Goal: Check status: Check status

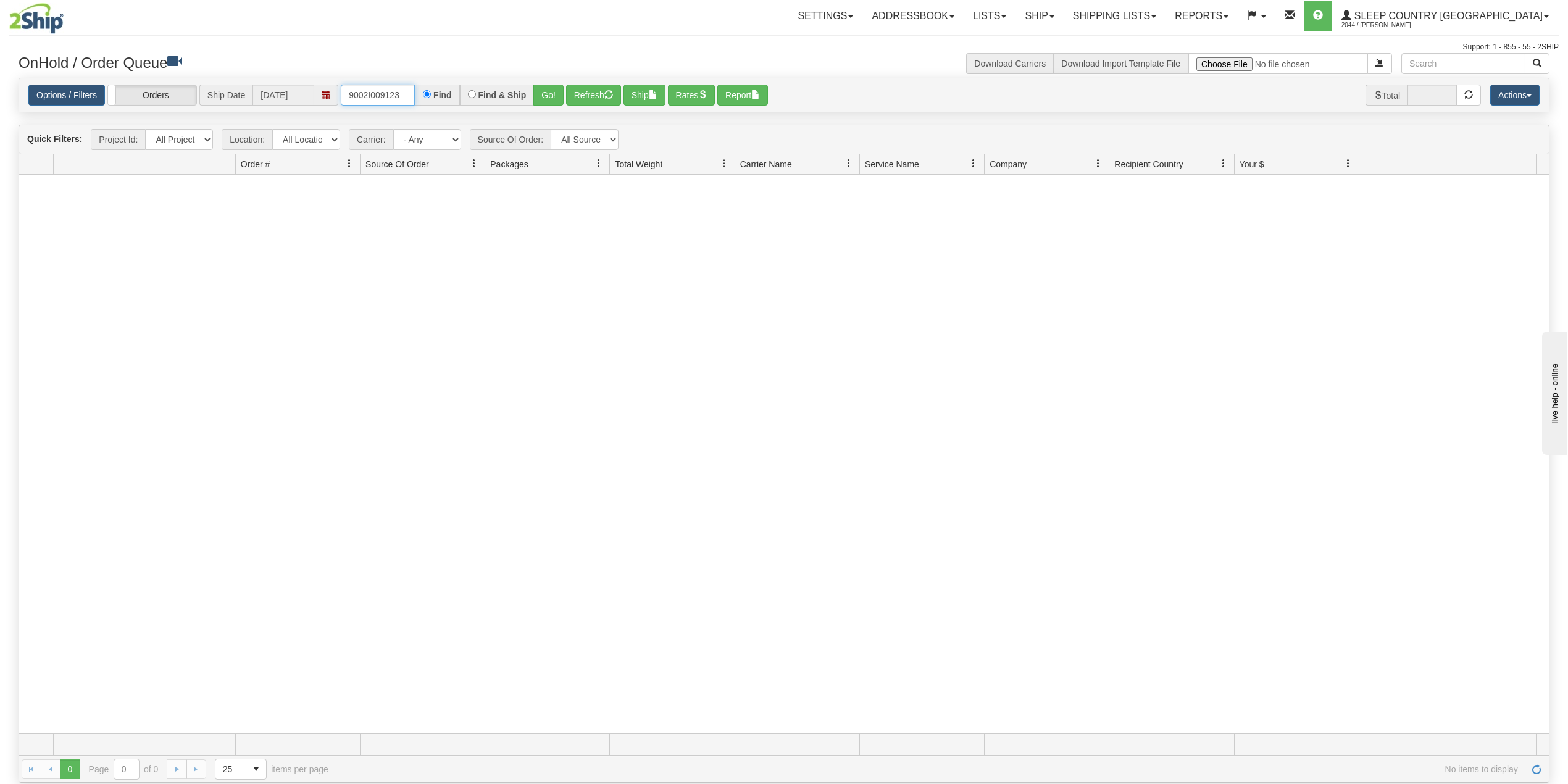
click at [388, 92] on input "9002I009123" at bounding box center [378, 95] width 74 height 21
paste input "7H943548"
type input "9007H943548"
click at [551, 92] on button "Go!" at bounding box center [548, 95] width 30 height 21
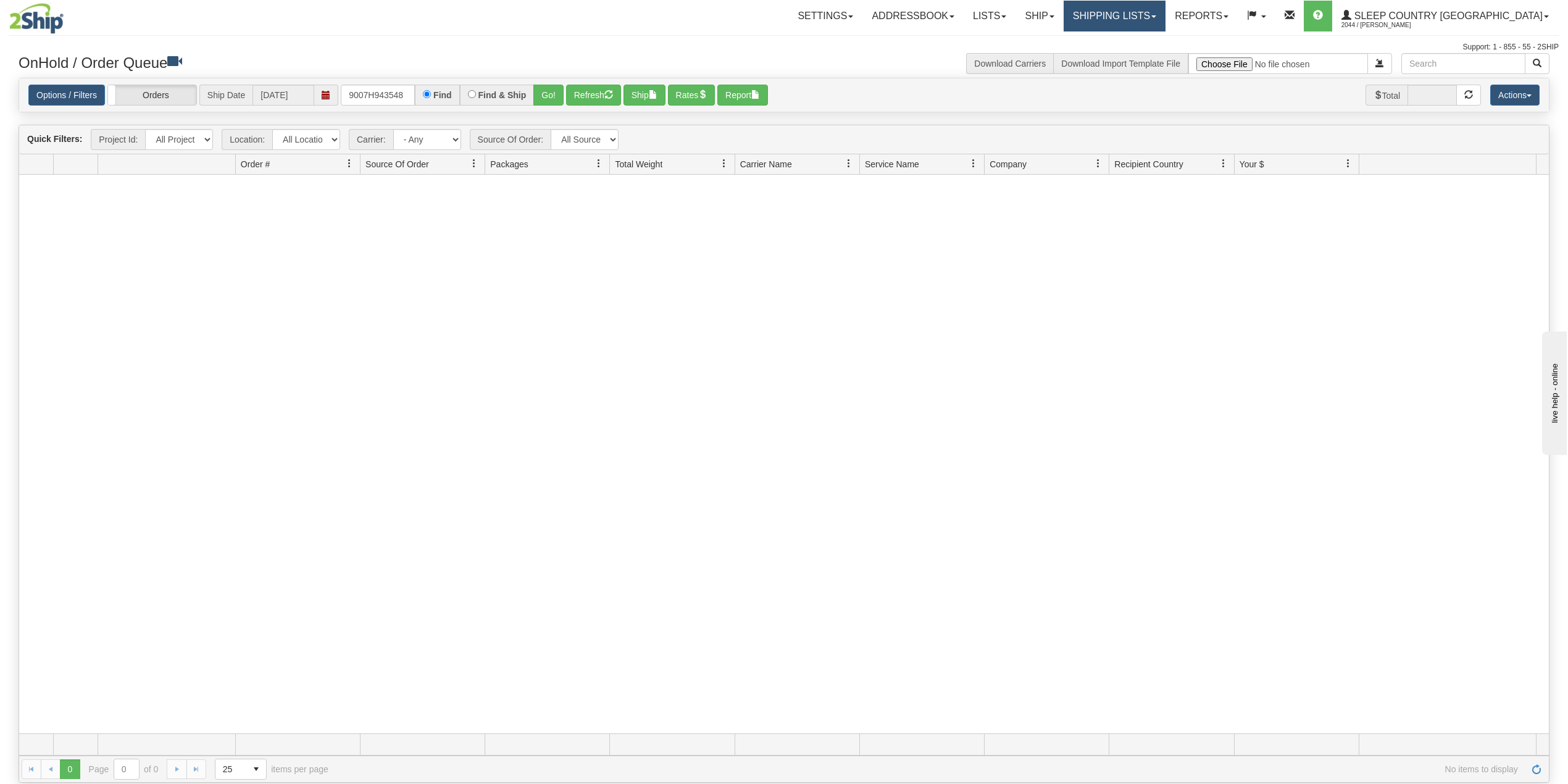
click at [1166, 6] on link "Shipping lists" at bounding box center [1115, 16] width 102 height 31
click at [1153, 55] on span "Search Shipment History" at bounding box center [1105, 59] width 96 height 10
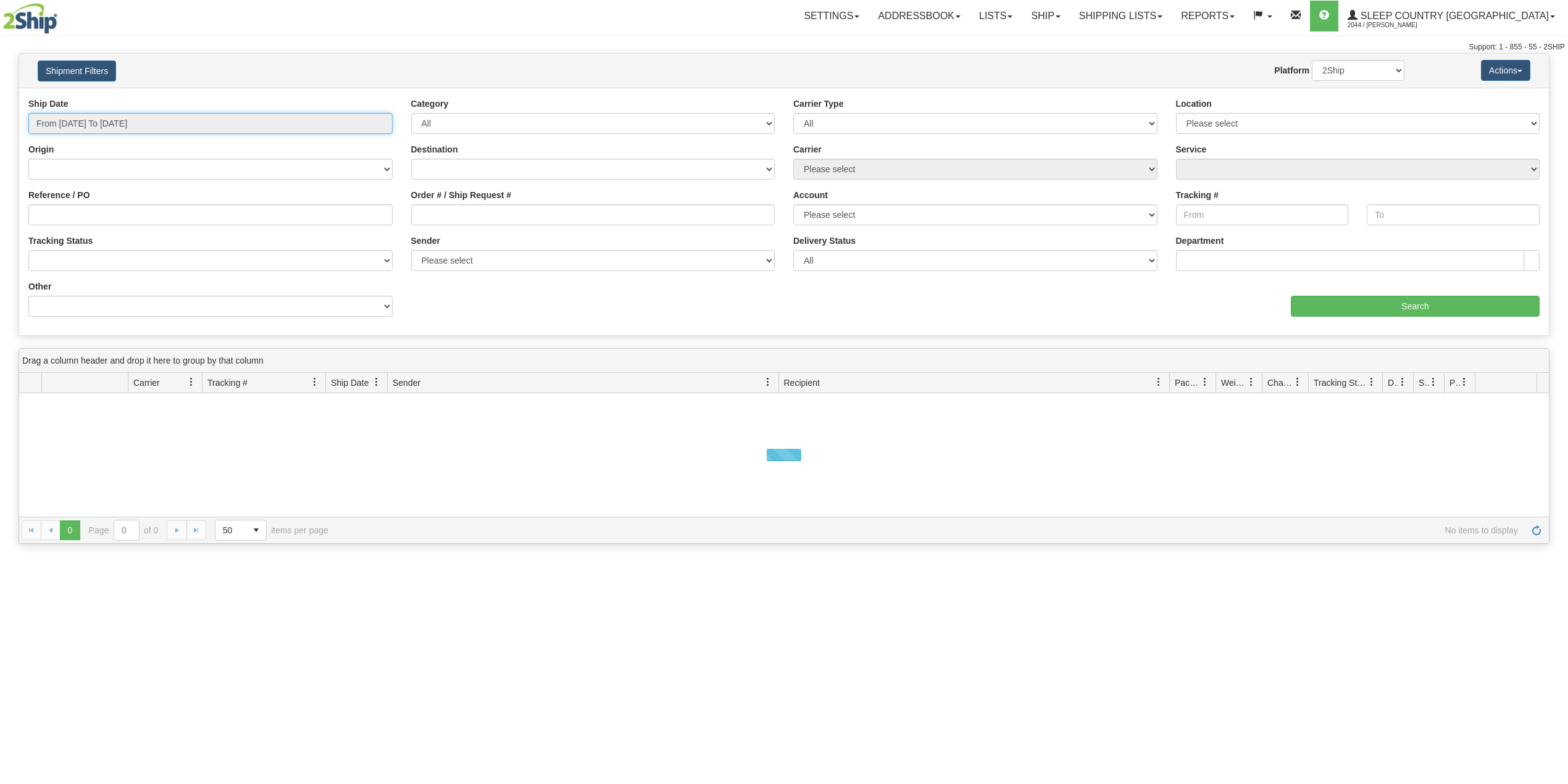
click at [100, 131] on input "From 08/19/2025 To 08/20/2025" at bounding box center [210, 123] width 364 height 21
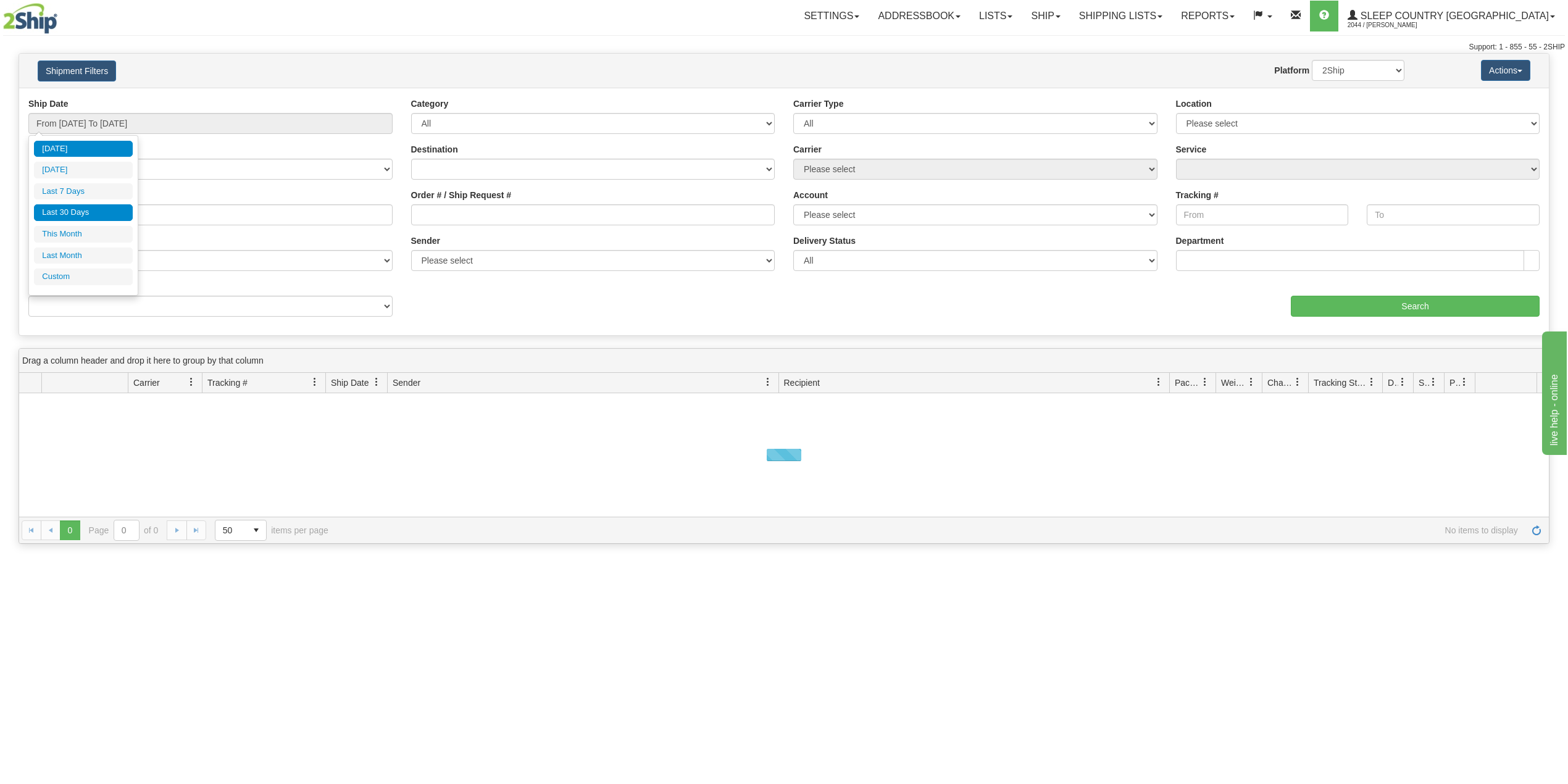
click at [88, 210] on li "Last 30 Days" at bounding box center [83, 212] width 98 height 17
type input "From 07/22/2025 To 08/20/2025"
click at [88, 210] on input "Reference / PO" at bounding box center [210, 215] width 364 height 21
paste input "9007H943548"
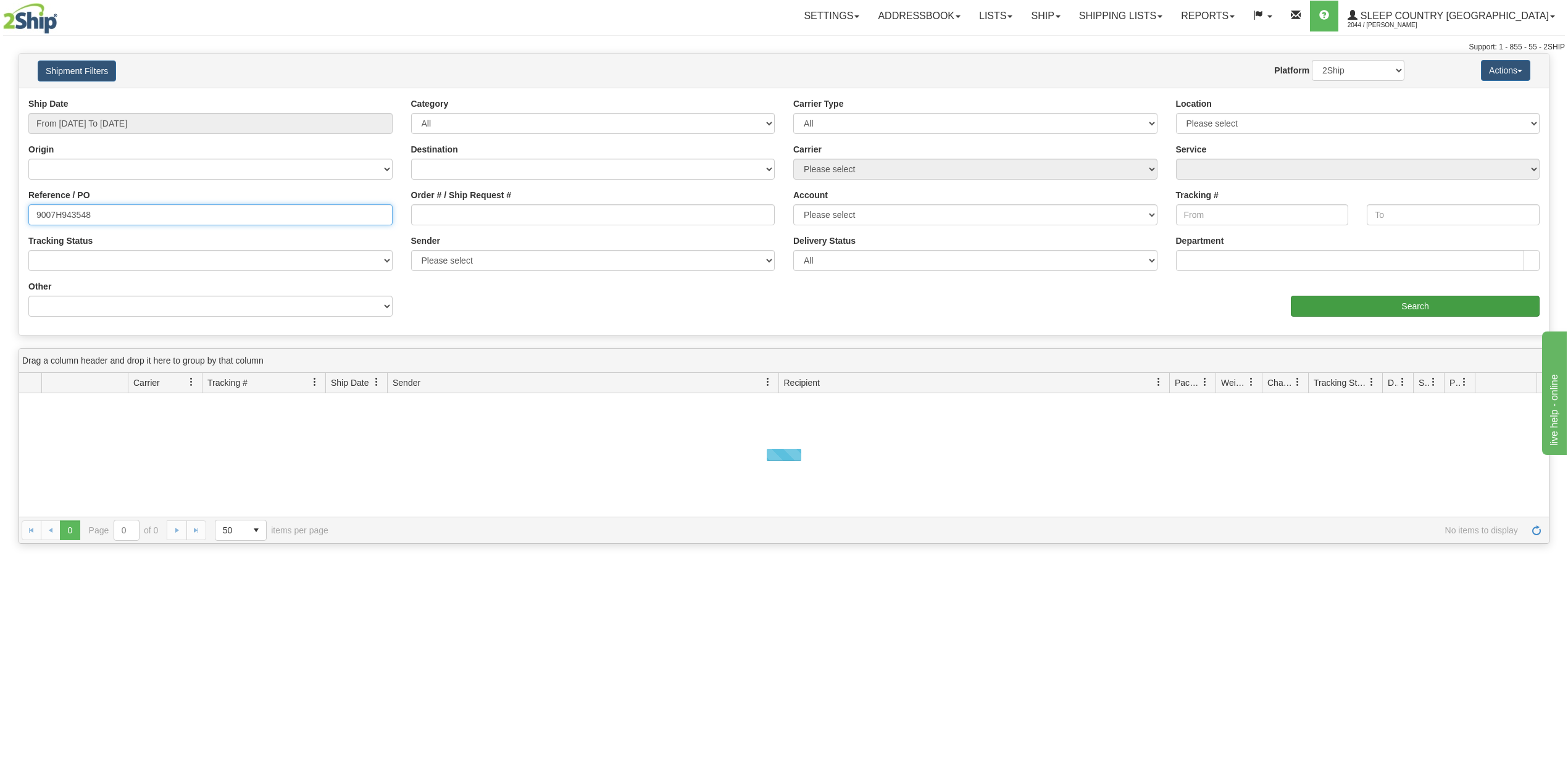
type input "9007H943548"
click at [1369, 309] on input "Search" at bounding box center [1415, 306] width 249 height 21
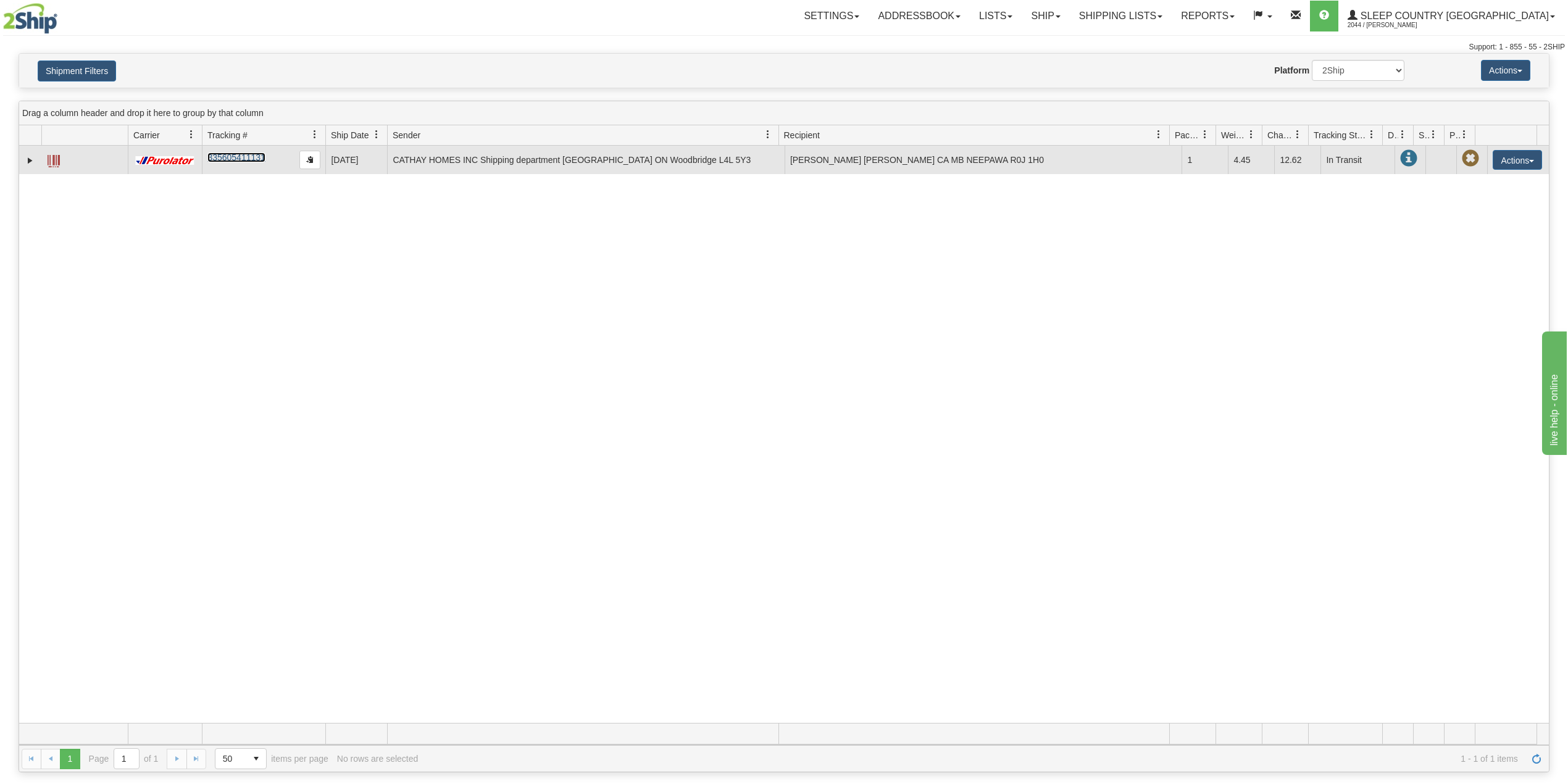
click at [246, 157] on link "335605411131" at bounding box center [236, 157] width 57 height 10
click at [31, 161] on link "Expand" at bounding box center [30, 160] width 12 height 12
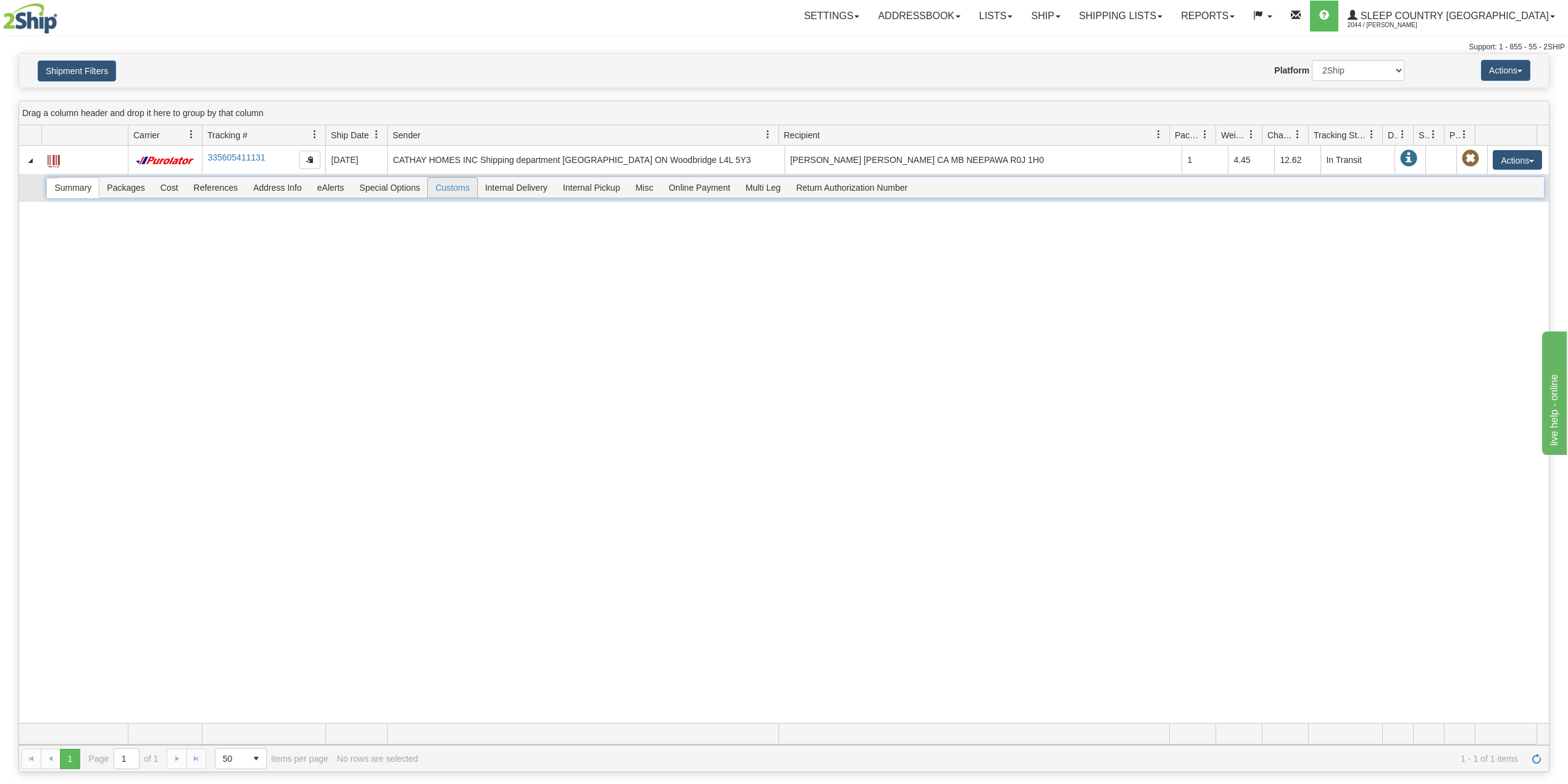
click at [463, 193] on span "Customs" at bounding box center [452, 188] width 49 height 20
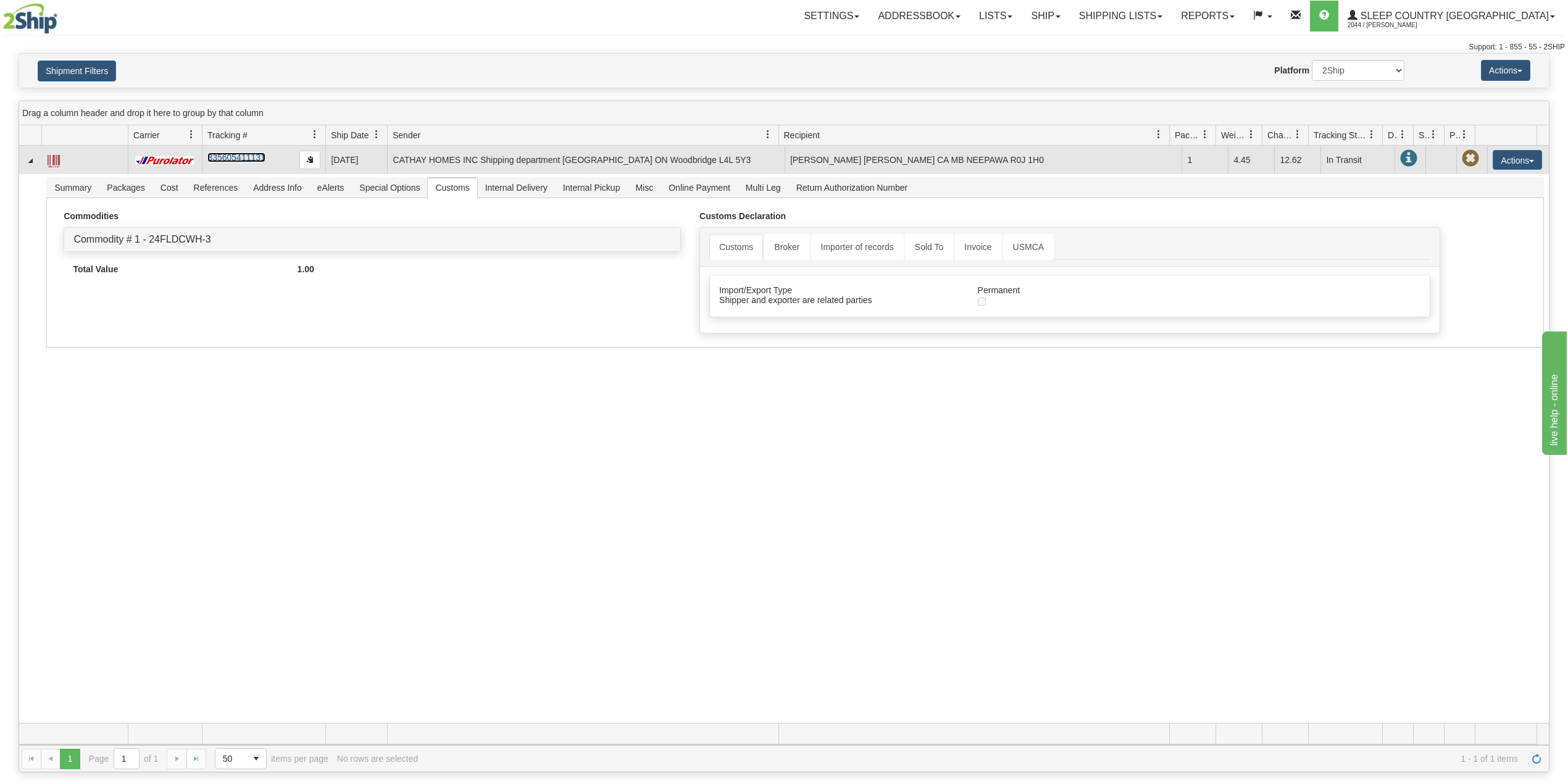
click at [244, 157] on link "335605411131" at bounding box center [236, 157] width 57 height 10
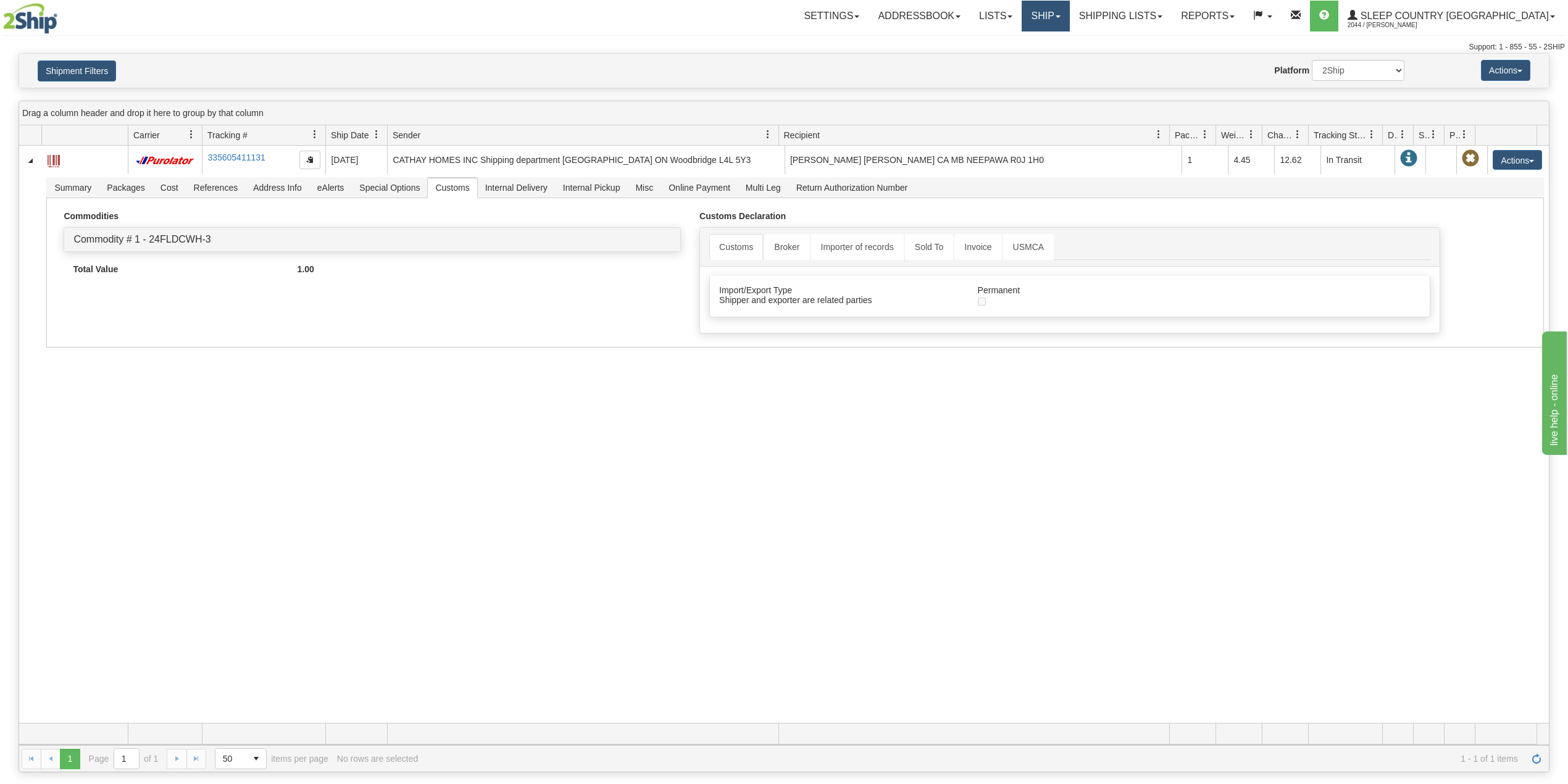
click at [1069, 13] on link "Ship" at bounding box center [1045, 16] width 47 height 31
click at [1057, 59] on span "OnHold / Order Queue" at bounding box center [1013, 59] width 87 height 10
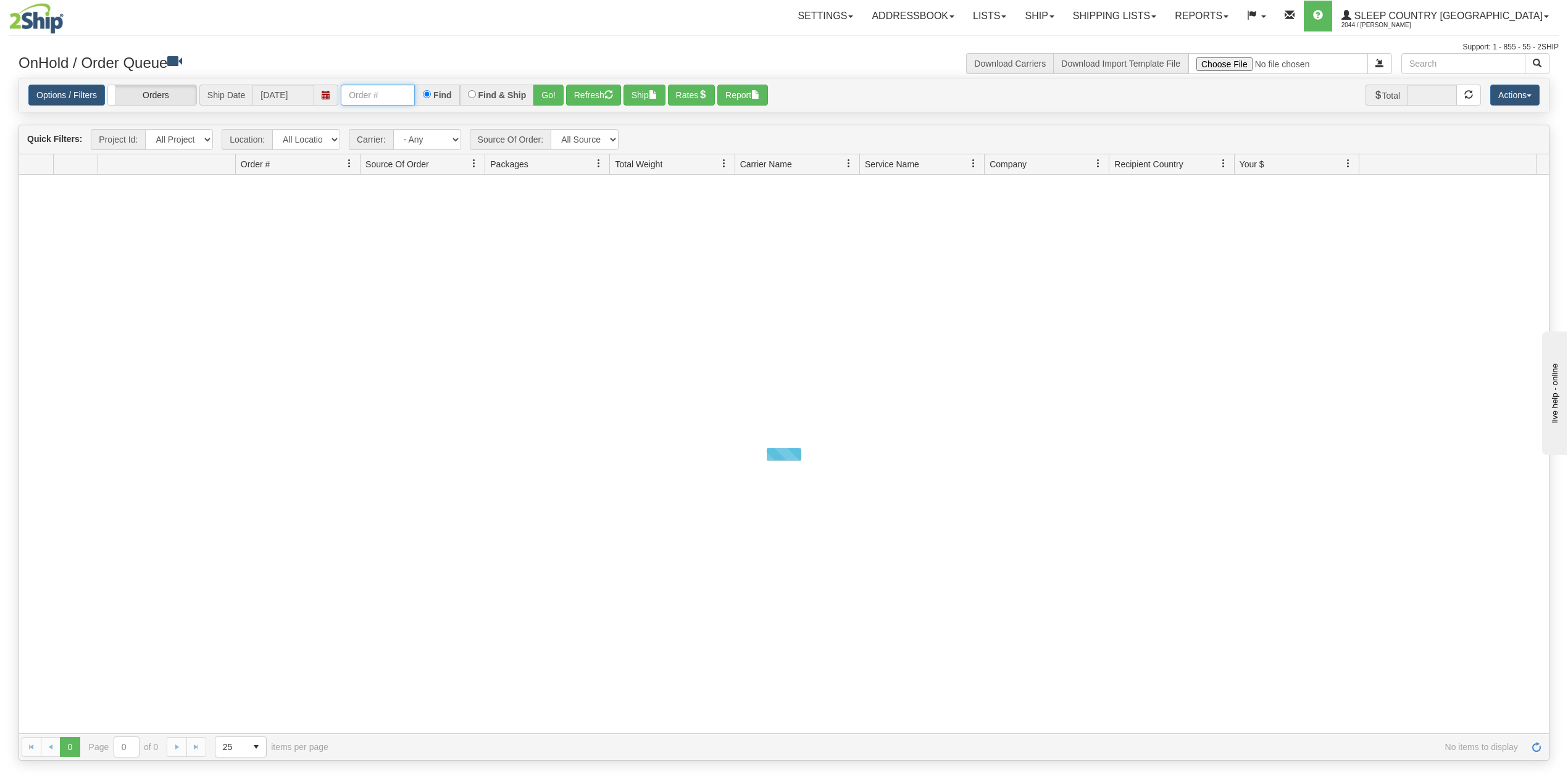
click at [378, 96] on input "text" at bounding box center [378, 95] width 74 height 21
paste input "9002I009123"
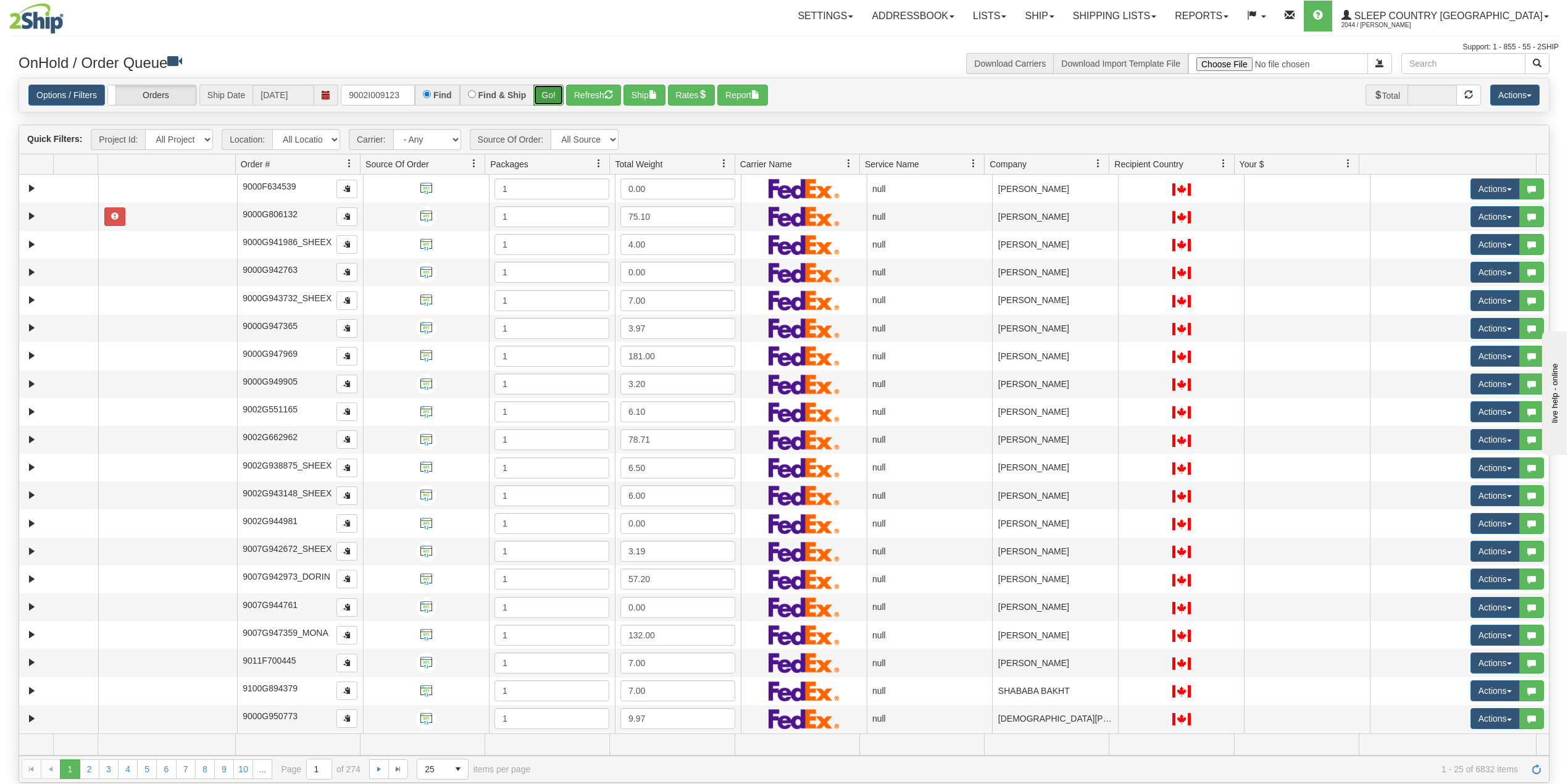
click at [559, 101] on button "Go!" at bounding box center [548, 95] width 30 height 21
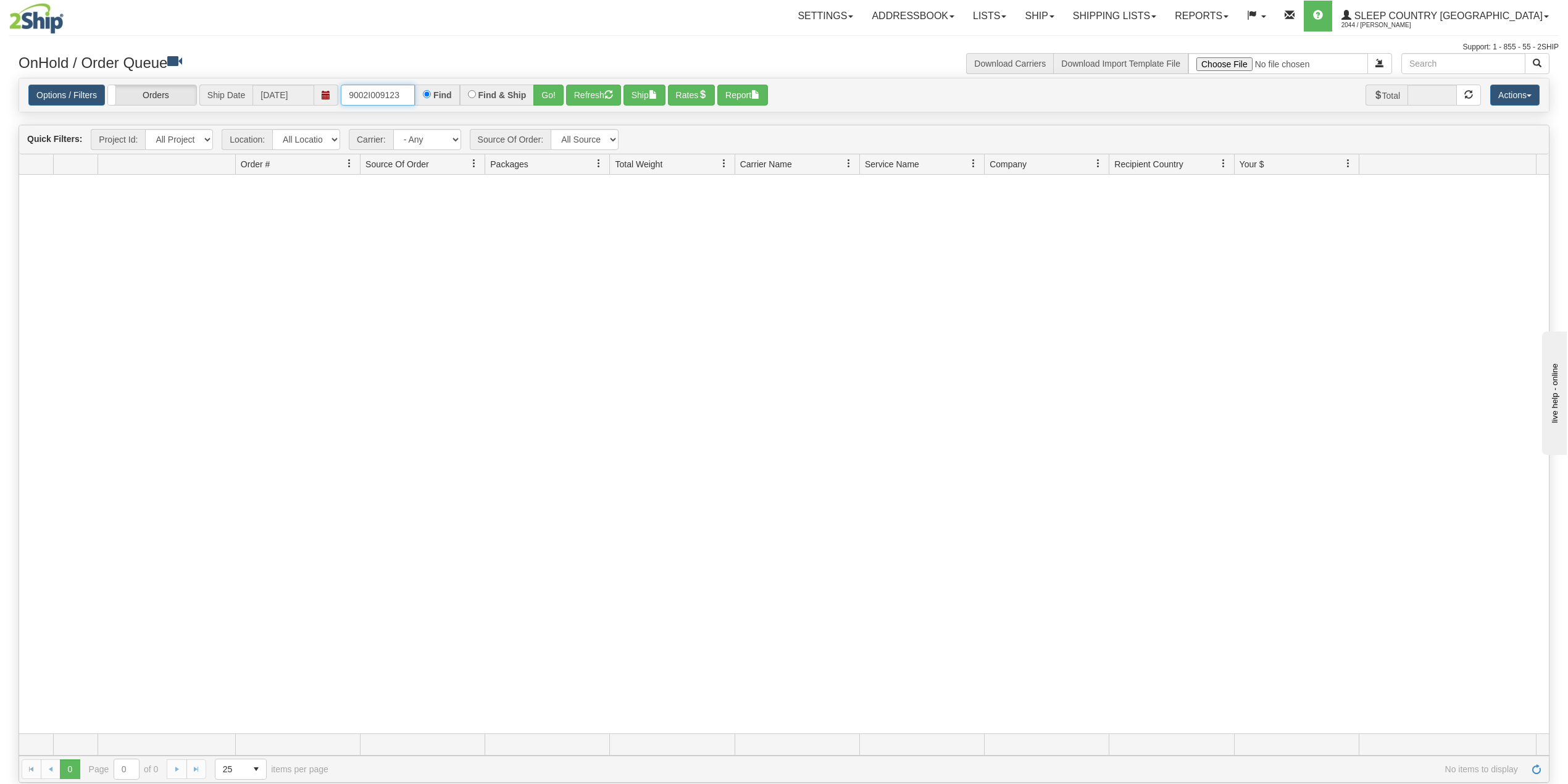
click at [406, 100] on input "9002I009123" at bounding box center [378, 95] width 74 height 21
click at [383, 87] on input "9002I009123" at bounding box center [378, 95] width 74 height 21
paste input "0H977200"
type input "9000H977200"
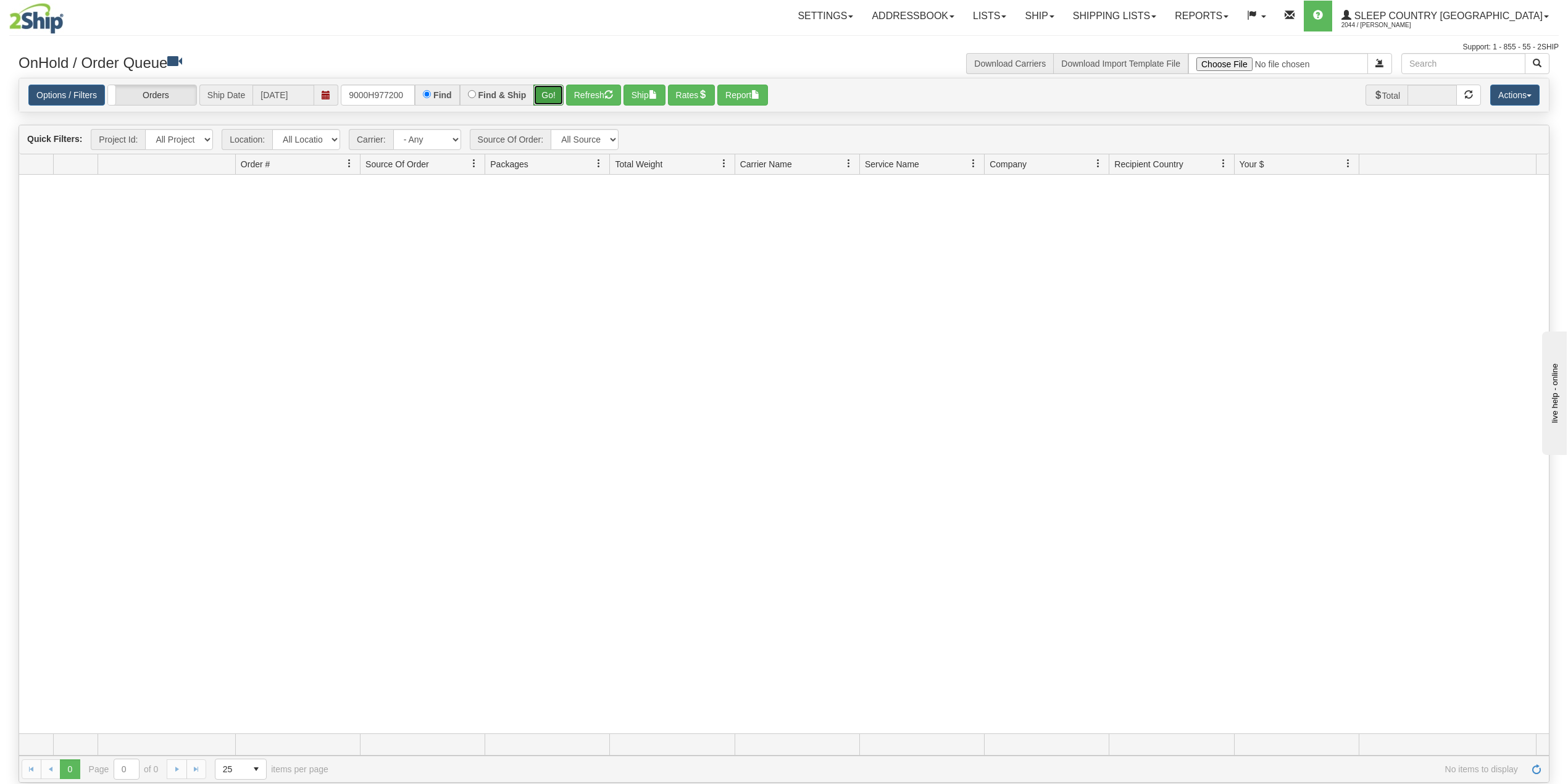
click at [552, 93] on button "Go!" at bounding box center [548, 95] width 30 height 21
click at [1134, 7] on link "Shipping lists" at bounding box center [1115, 16] width 102 height 31
click at [1144, 53] on link "Search Shipment History" at bounding box center [1105, 59] width 120 height 16
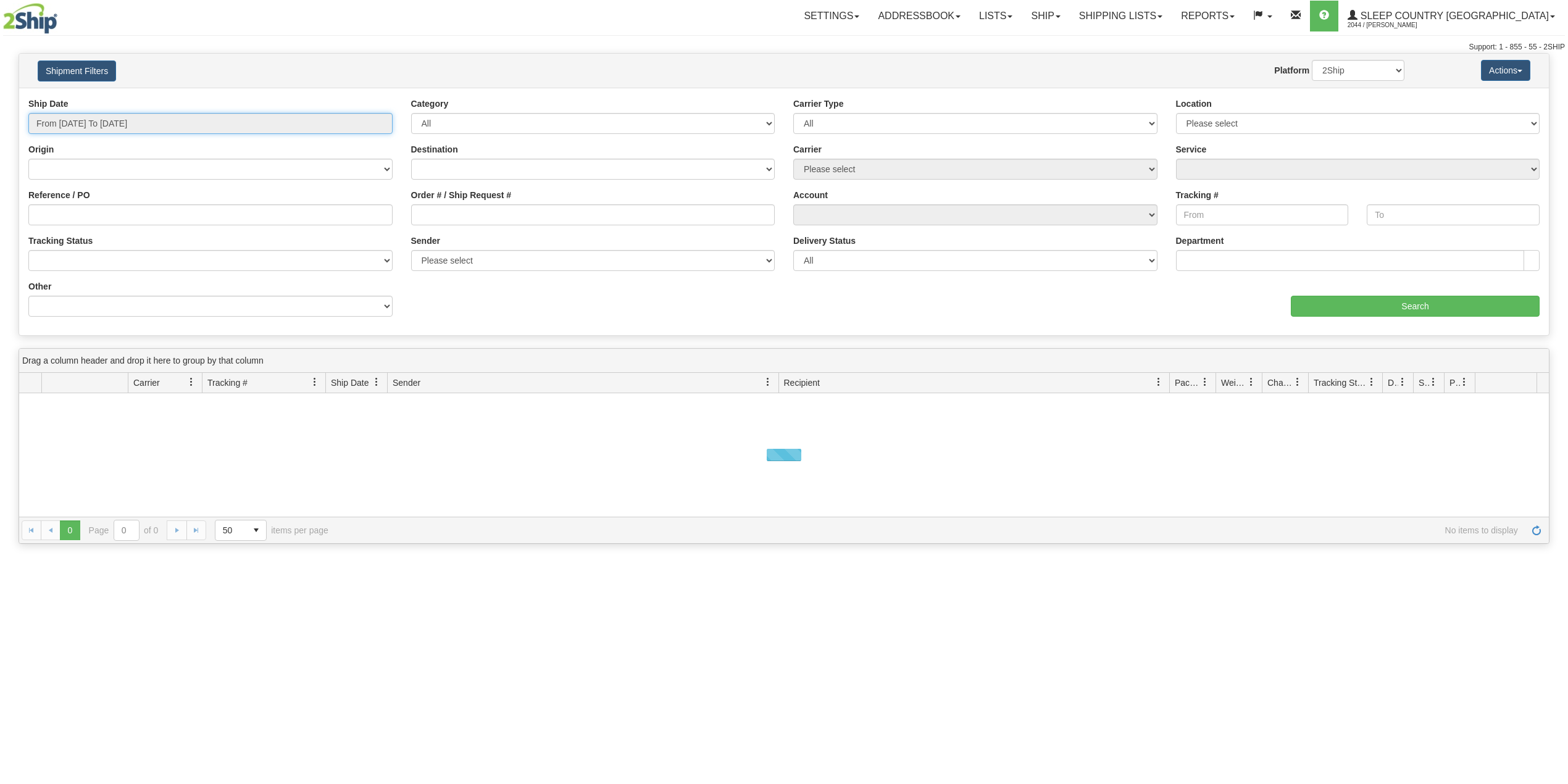
click at [126, 128] on input "From [DATE] To [DATE]" at bounding box center [210, 123] width 364 height 21
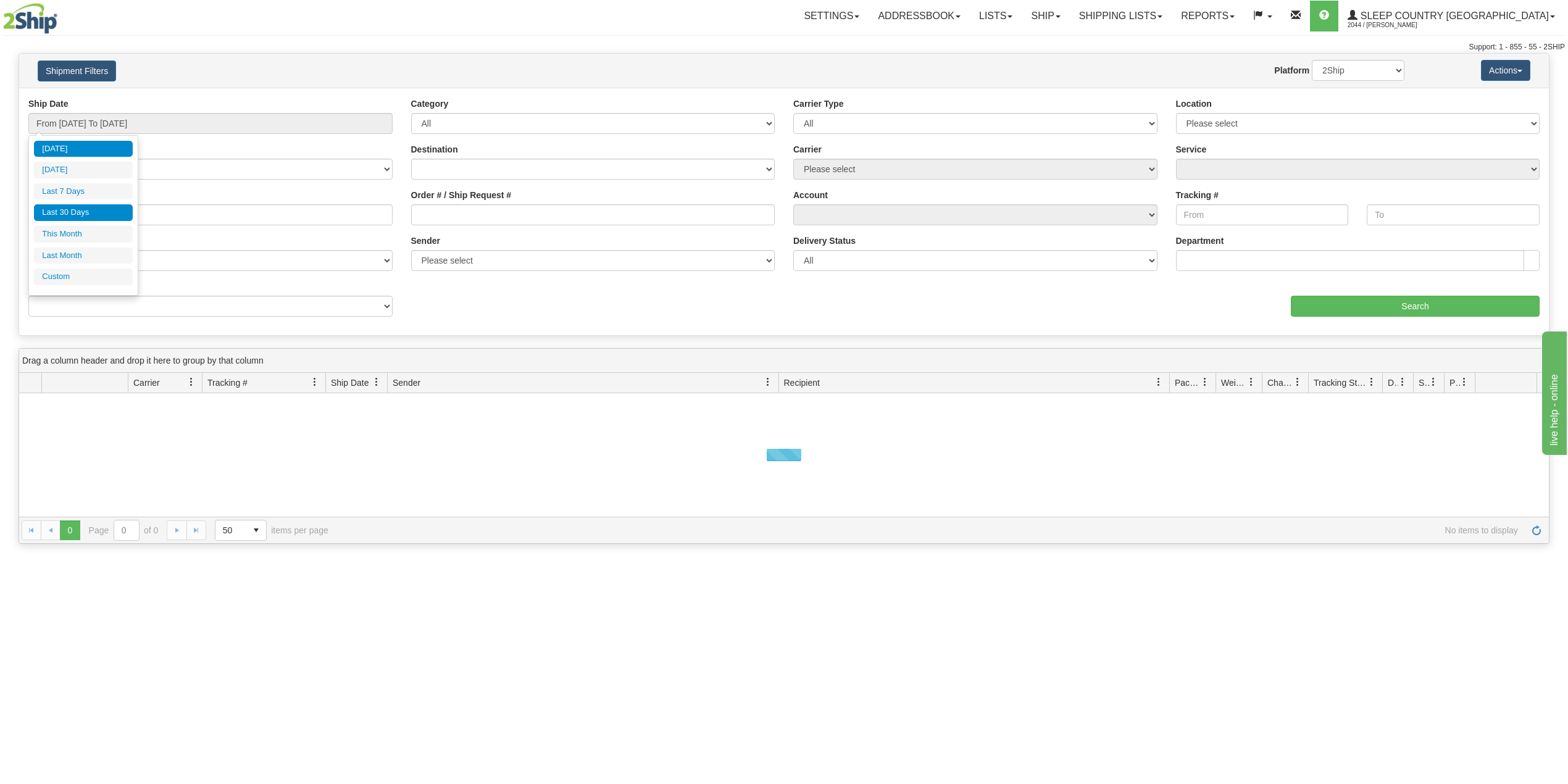
click at [98, 208] on li "Last 30 Days" at bounding box center [83, 212] width 98 height 17
type input "From 07/22/2025 To 08/20/2025"
click at [98, 212] on input "Reference / PO" at bounding box center [210, 215] width 364 height 21
paste input "9000H977200"
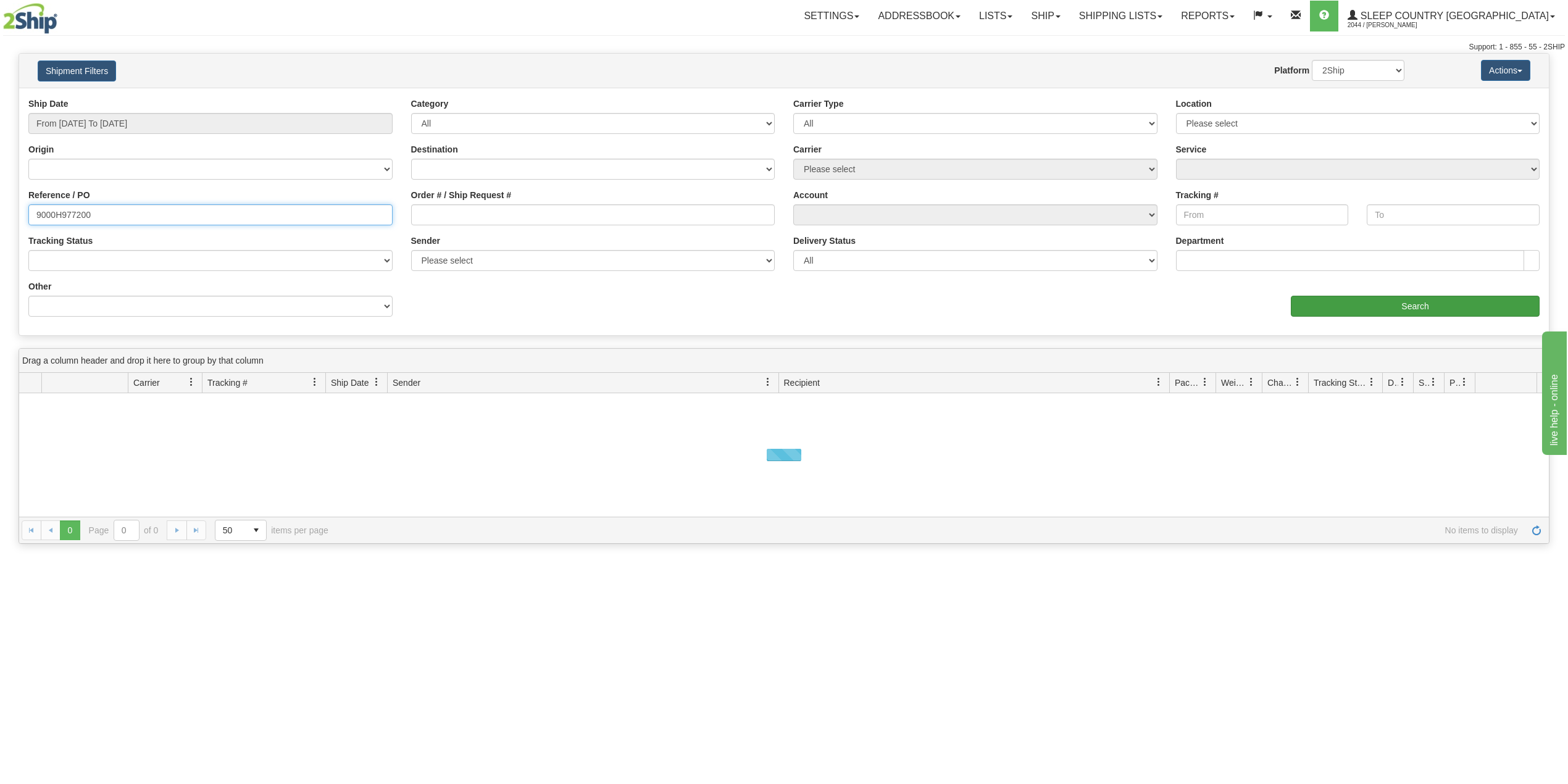
type input "9000H977200"
click at [1441, 307] on input "Search" at bounding box center [1415, 306] width 249 height 21
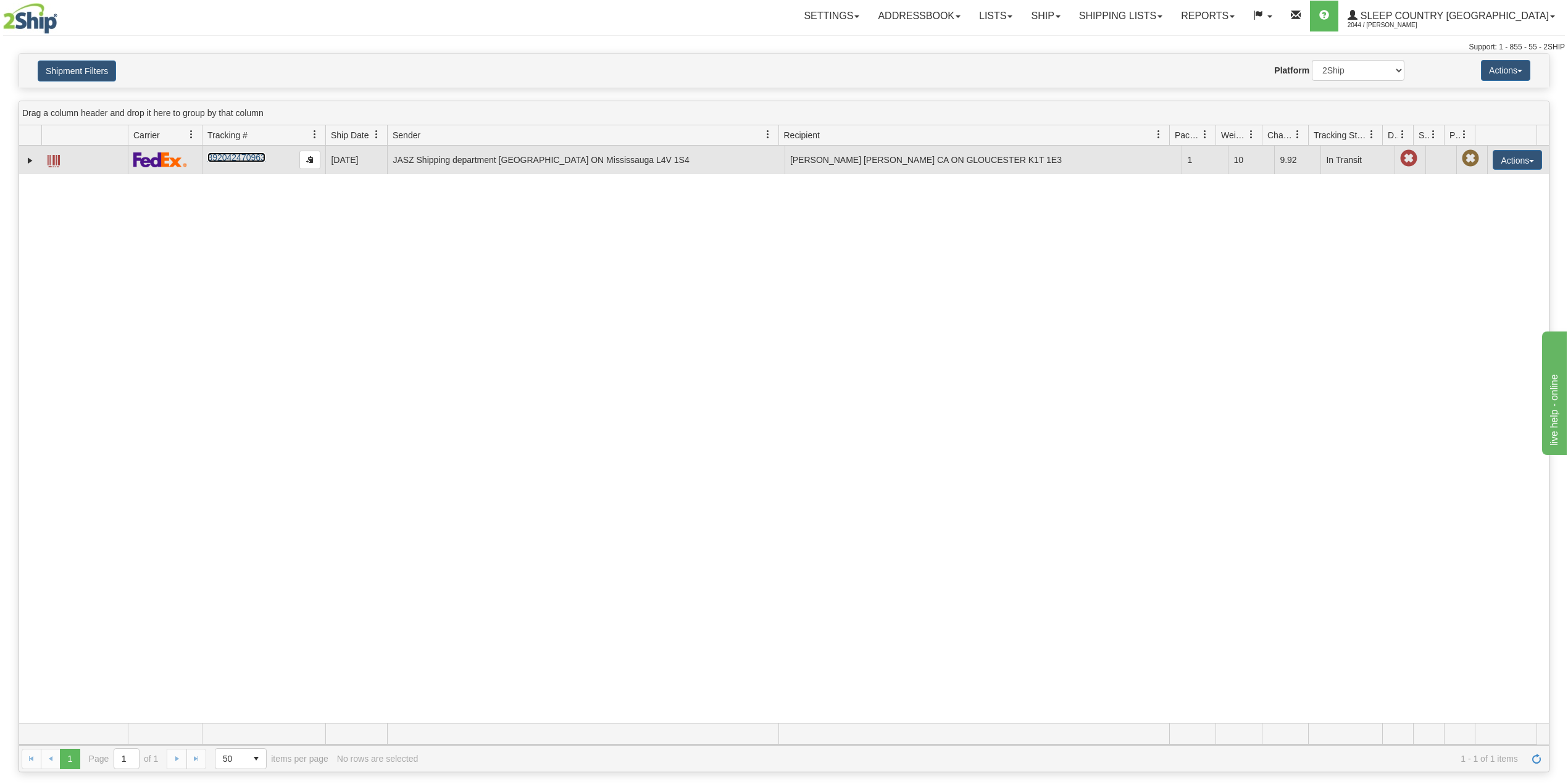
click at [243, 158] on link "392042470963" at bounding box center [236, 157] width 57 height 10
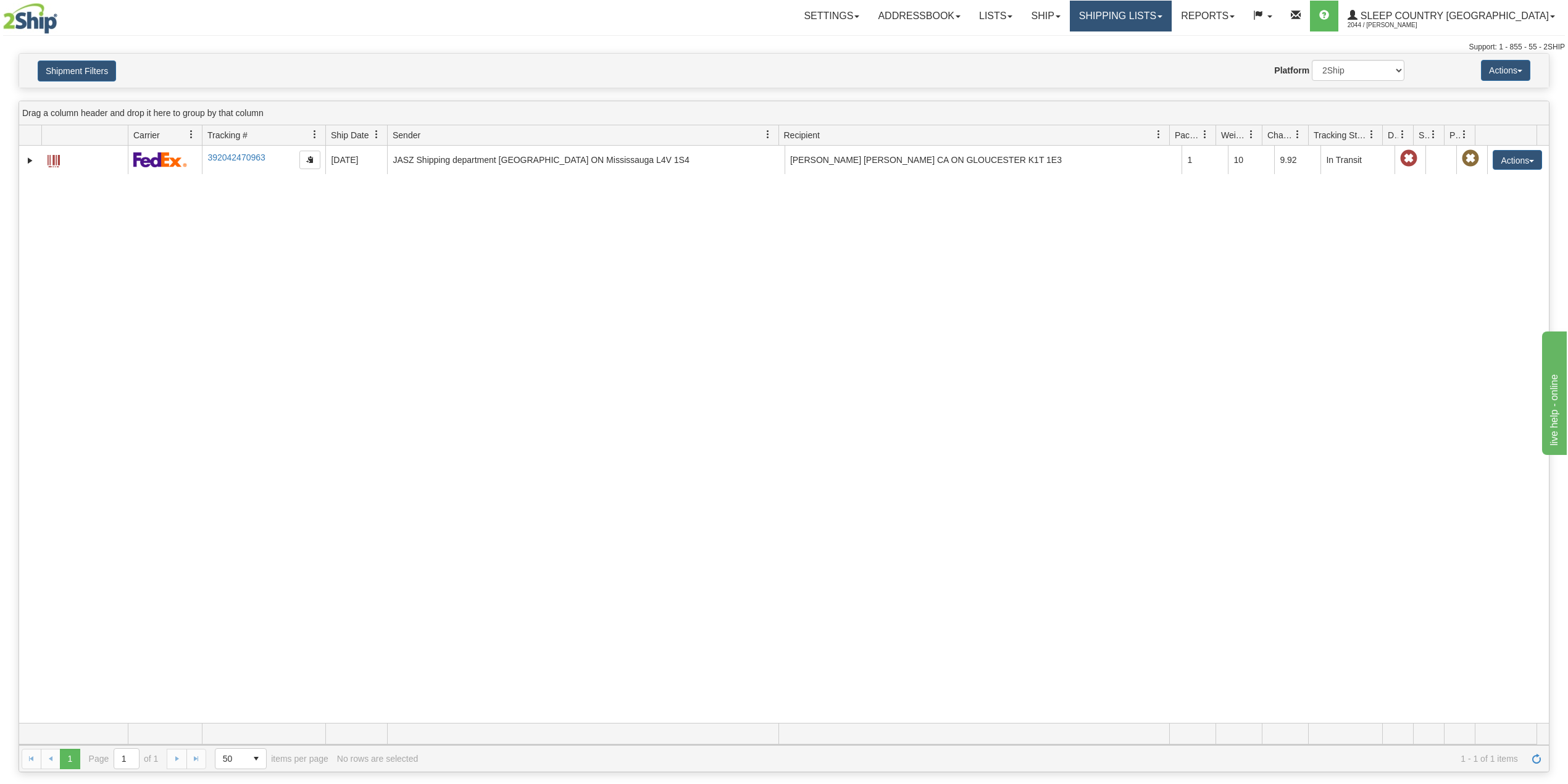
click at [1171, 17] on link "Shipping lists" at bounding box center [1121, 16] width 102 height 31
click at [1136, 45] on span "Current Shipments" at bounding box center [1100, 43] width 72 height 10
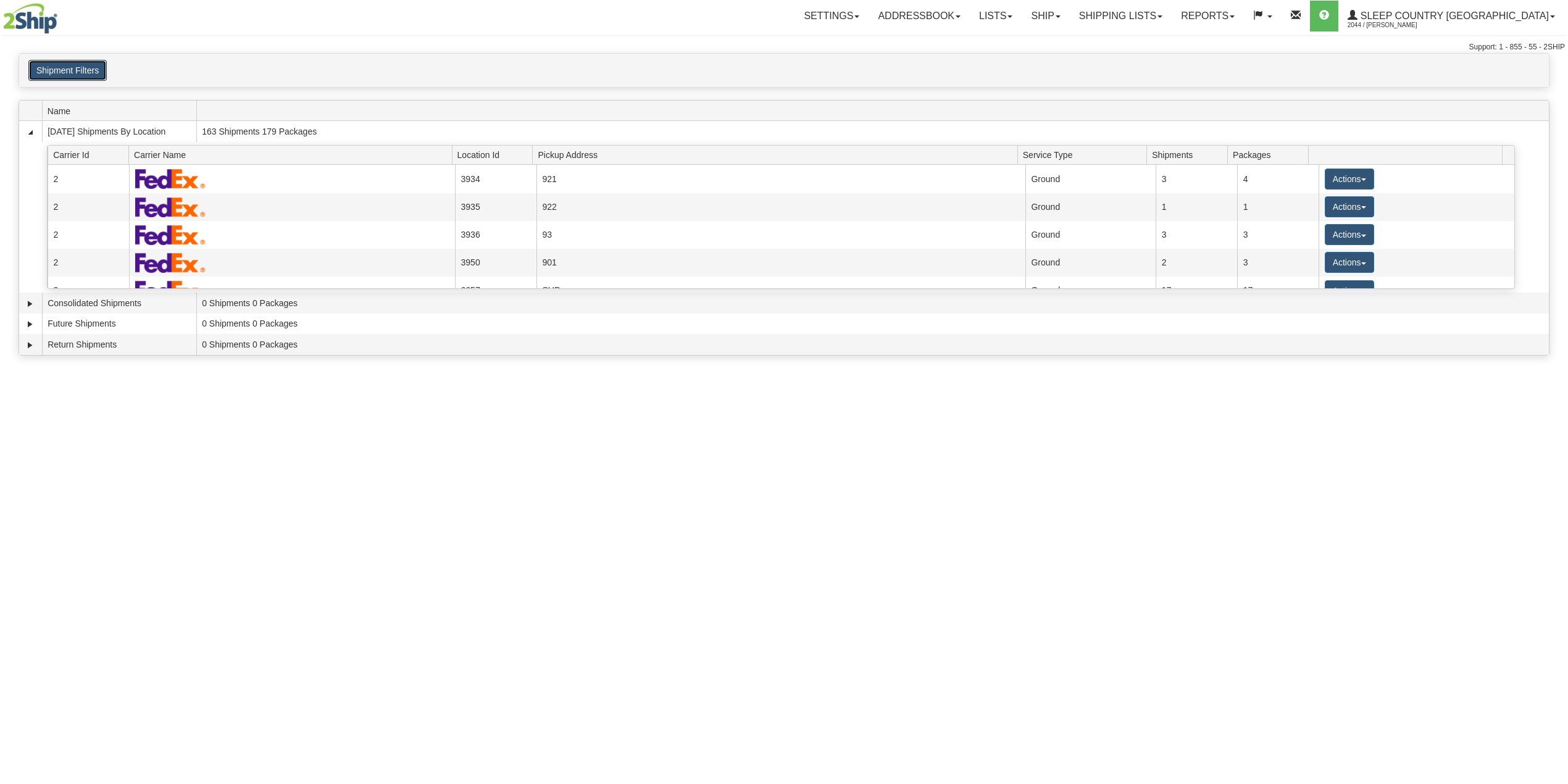
click at [79, 65] on button "Shipment Filters" at bounding box center [67, 71] width 79 height 21
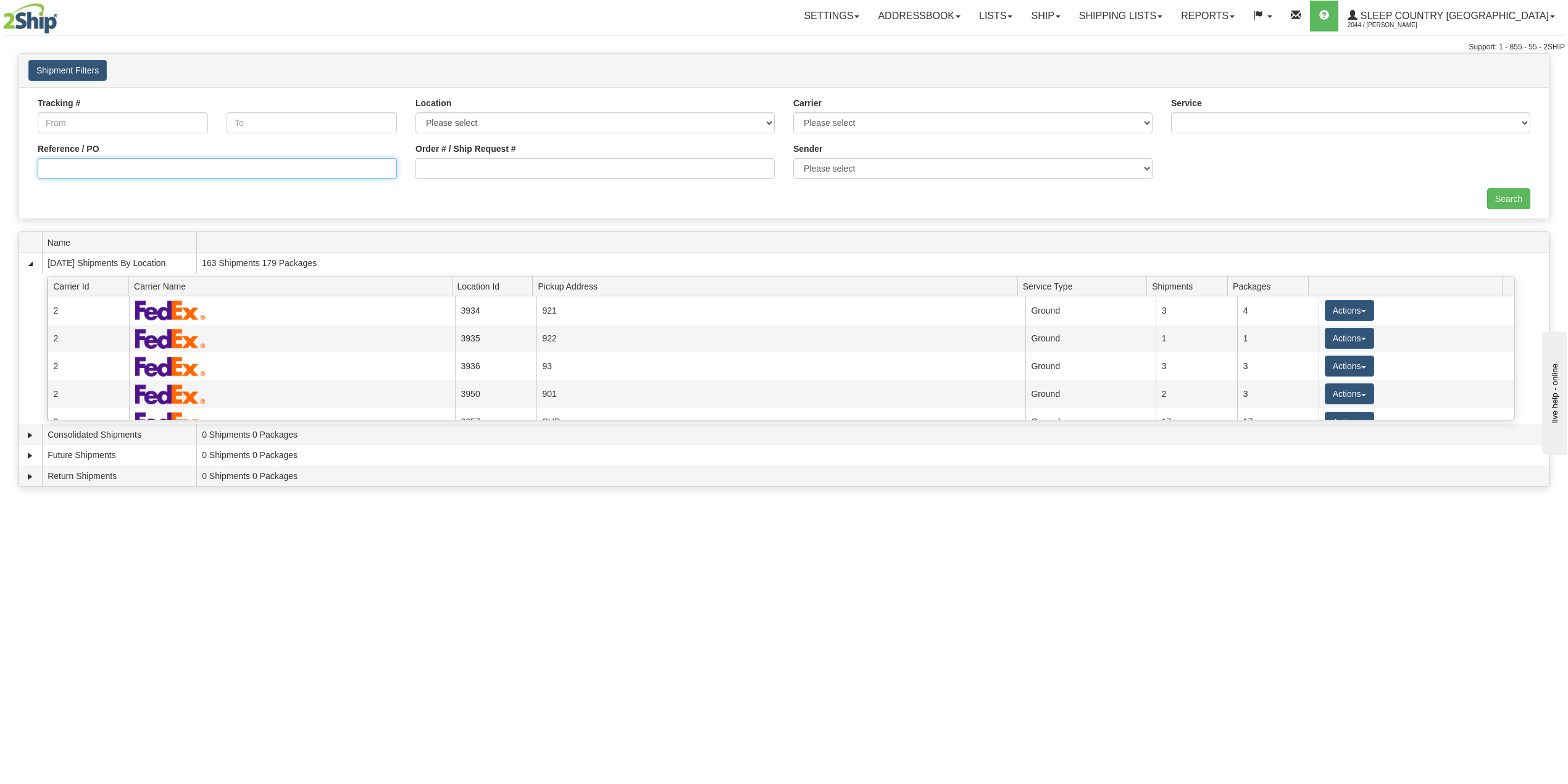
click at [116, 159] on input "Reference / PO" at bounding box center [217, 169] width 359 height 21
paste input "9002H946626"
type input "9002H946626"
click at [1501, 195] on input "Search" at bounding box center [1508, 199] width 43 height 21
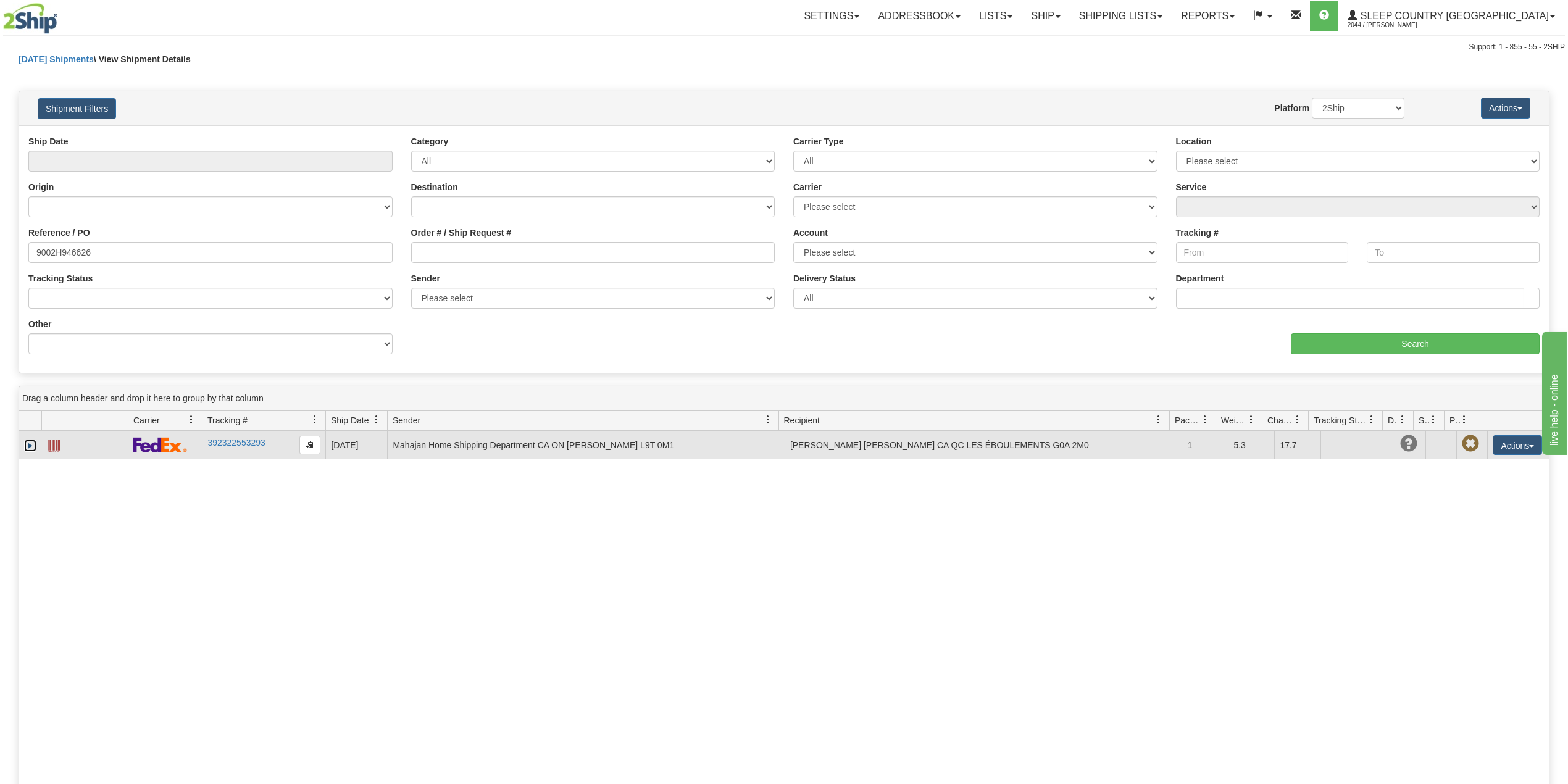
click at [28, 445] on link "Expand" at bounding box center [30, 445] width 12 height 12
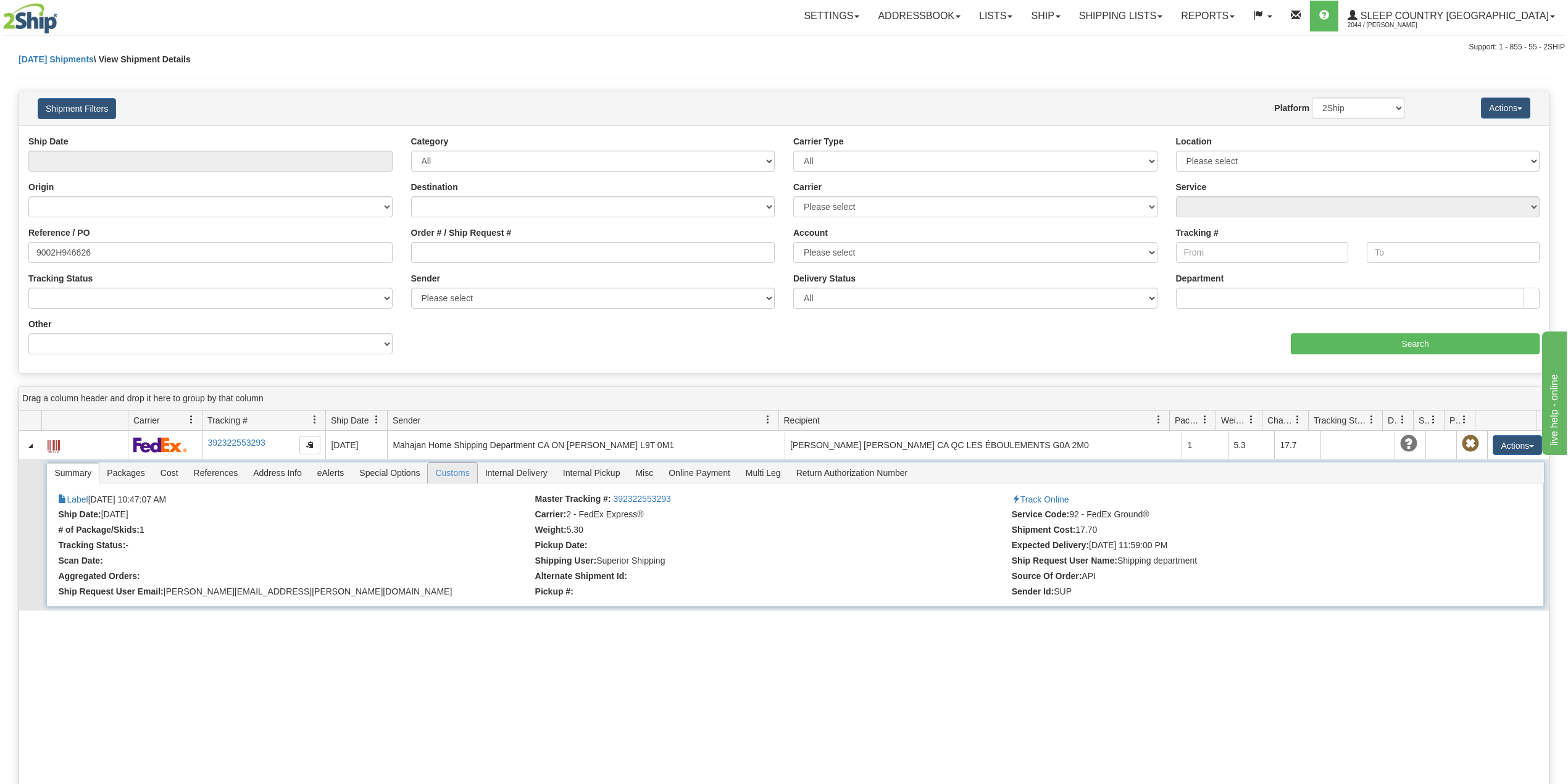
click at [459, 470] on span "Customs" at bounding box center [452, 473] width 49 height 20
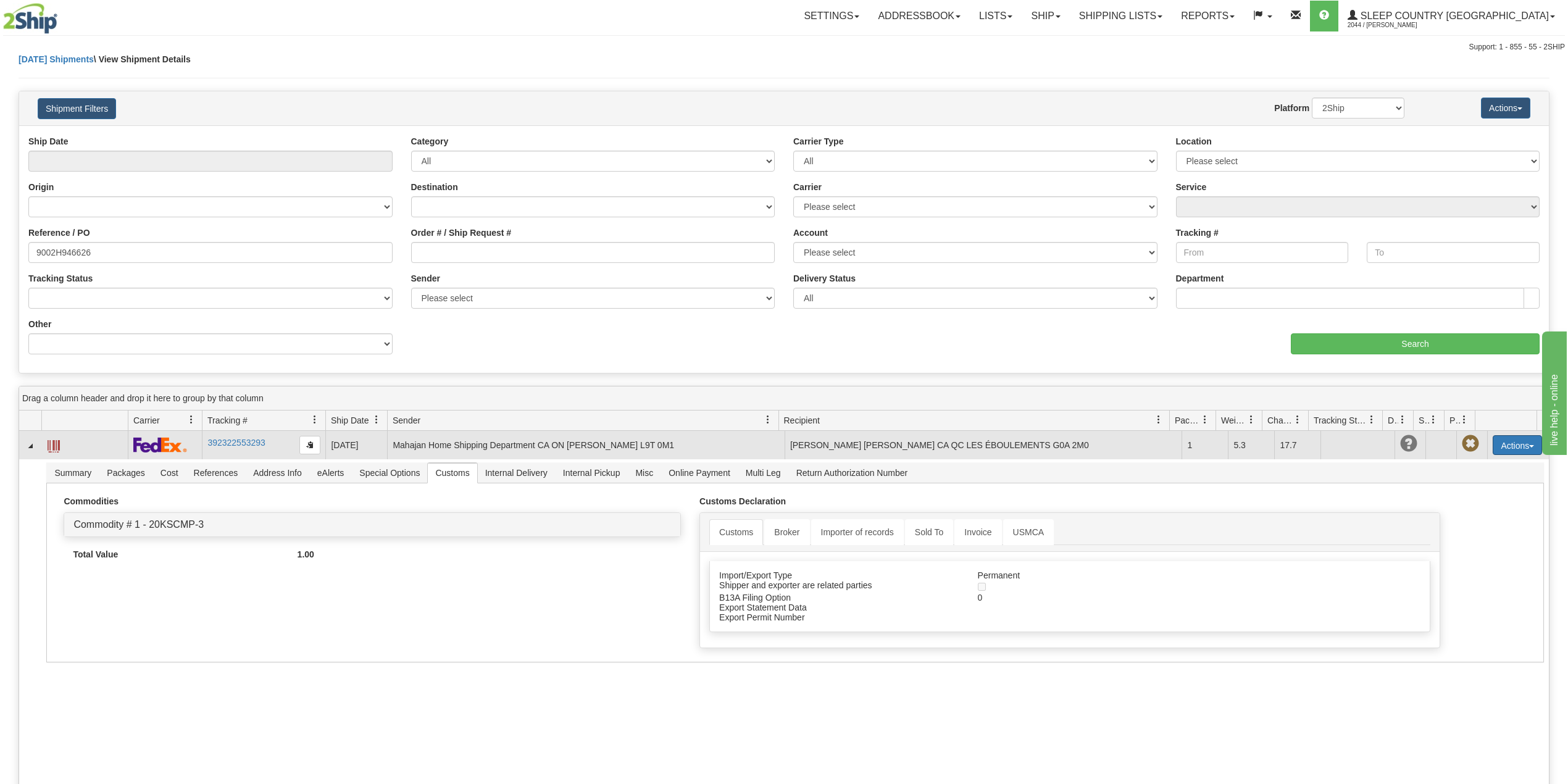
click at [1520, 440] on button "Actions" at bounding box center [1518, 445] width 50 height 20
click at [1466, 514] on link "Delete" at bounding box center [1492, 516] width 98 height 16
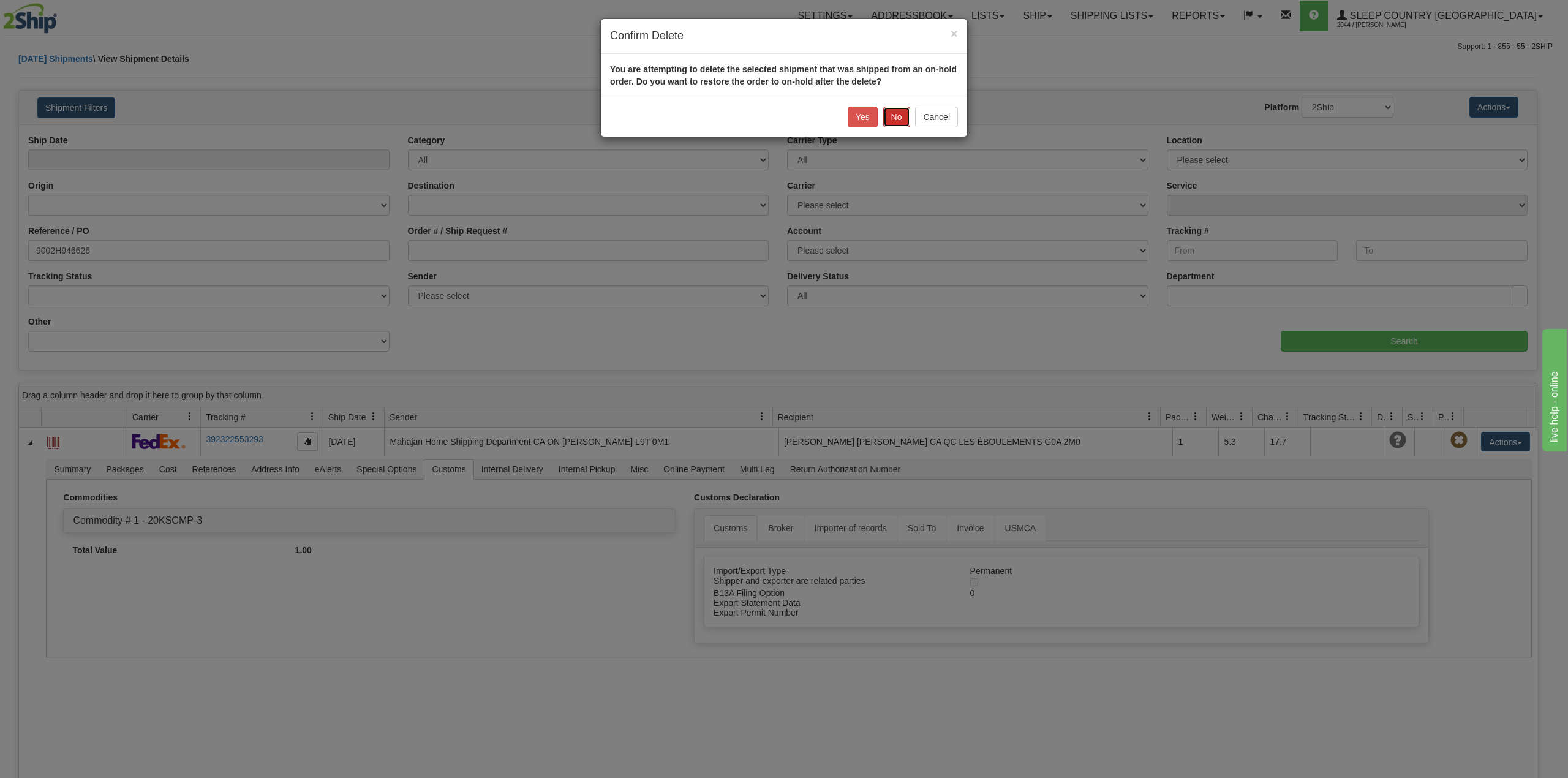
click at [895, 117] on button "No" at bounding box center [897, 117] width 27 height 21
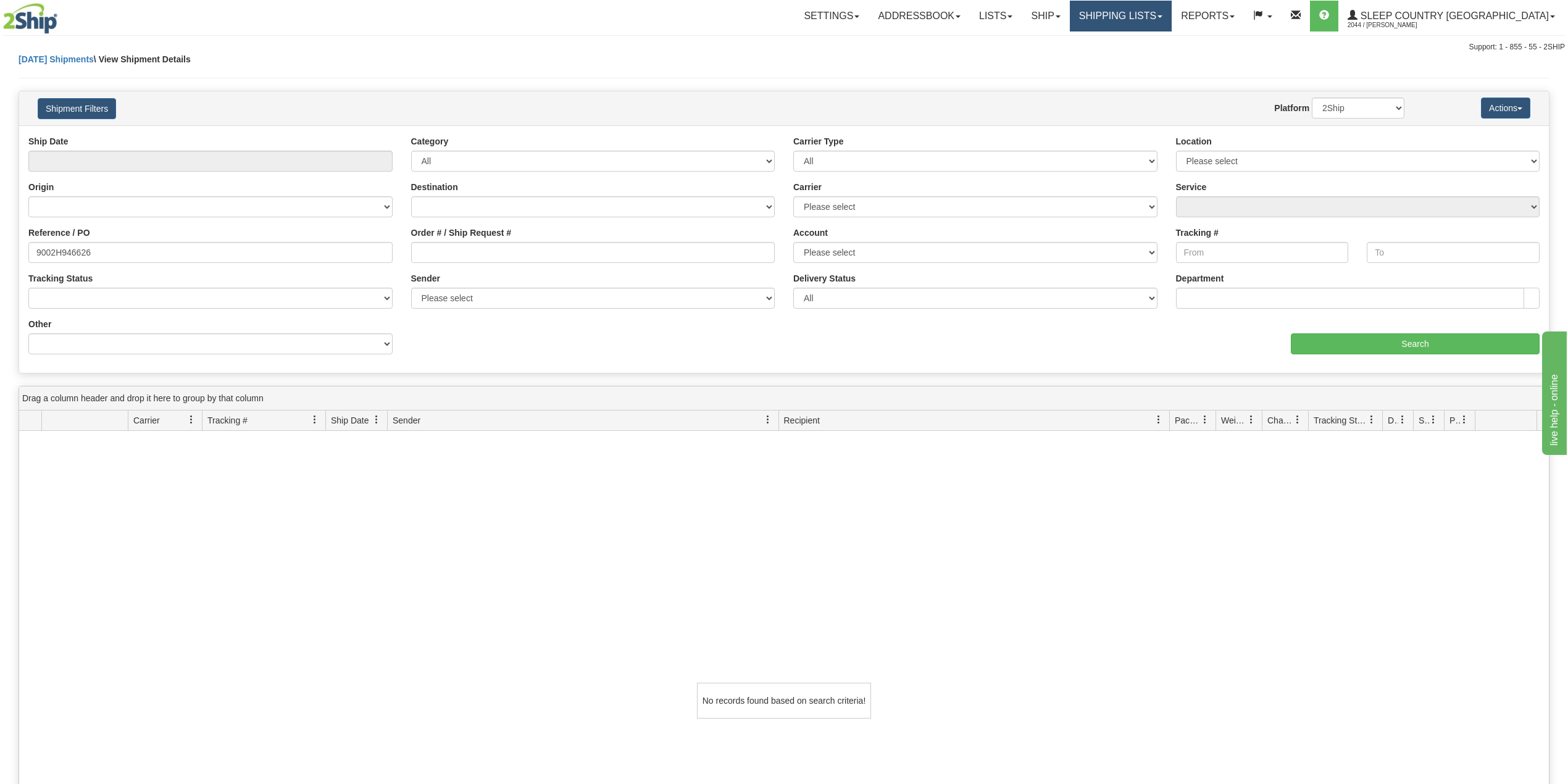
click at [1172, 21] on link "Shipping lists" at bounding box center [1121, 16] width 102 height 31
click at [1159, 60] on span "Search Shipment History" at bounding box center [1111, 59] width 96 height 10
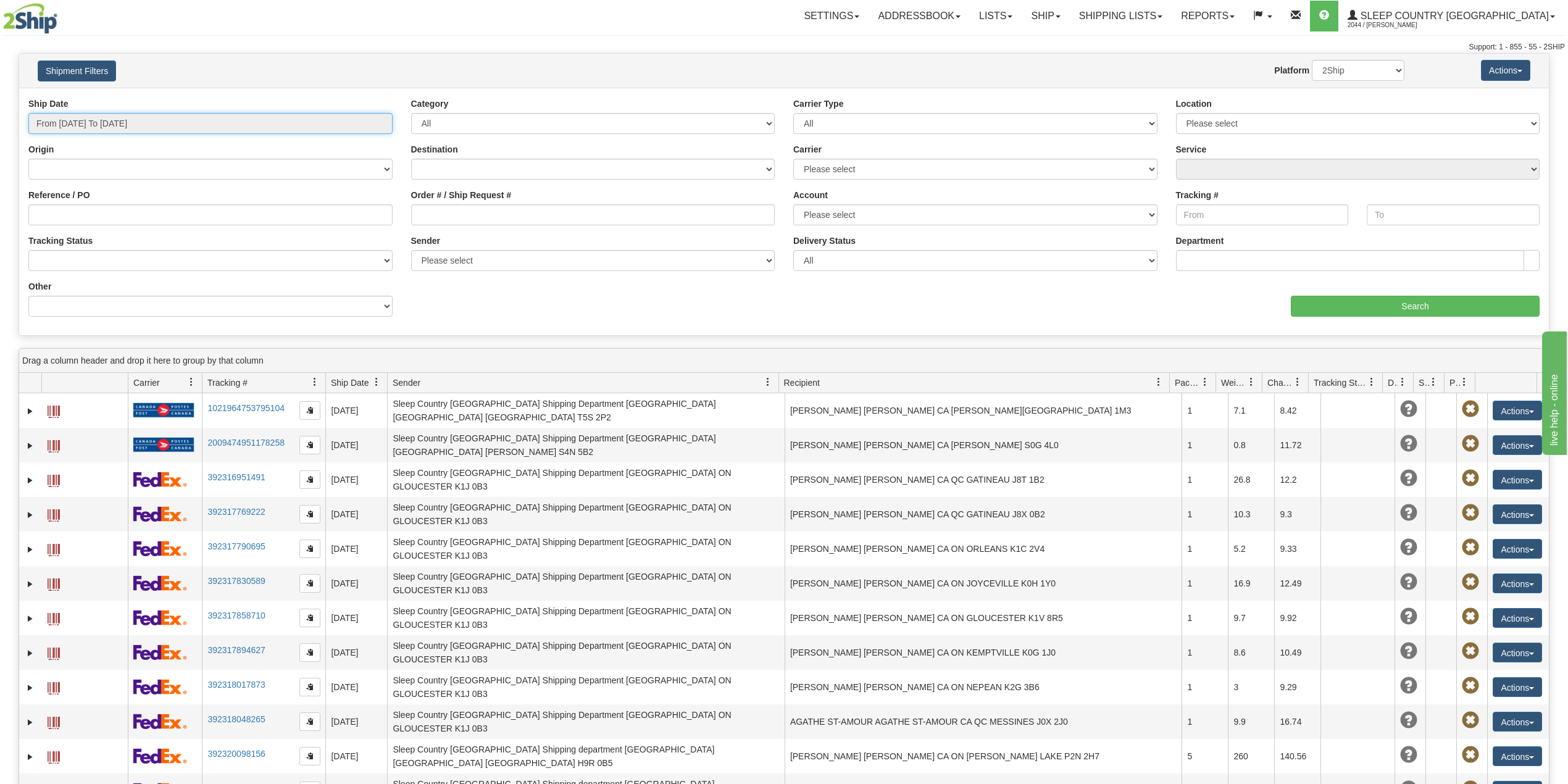
type input "[DATE]"
click at [127, 123] on input "From 08/19/2025 To 08/20/2025" at bounding box center [210, 123] width 364 height 21
type input "08/19/2025"
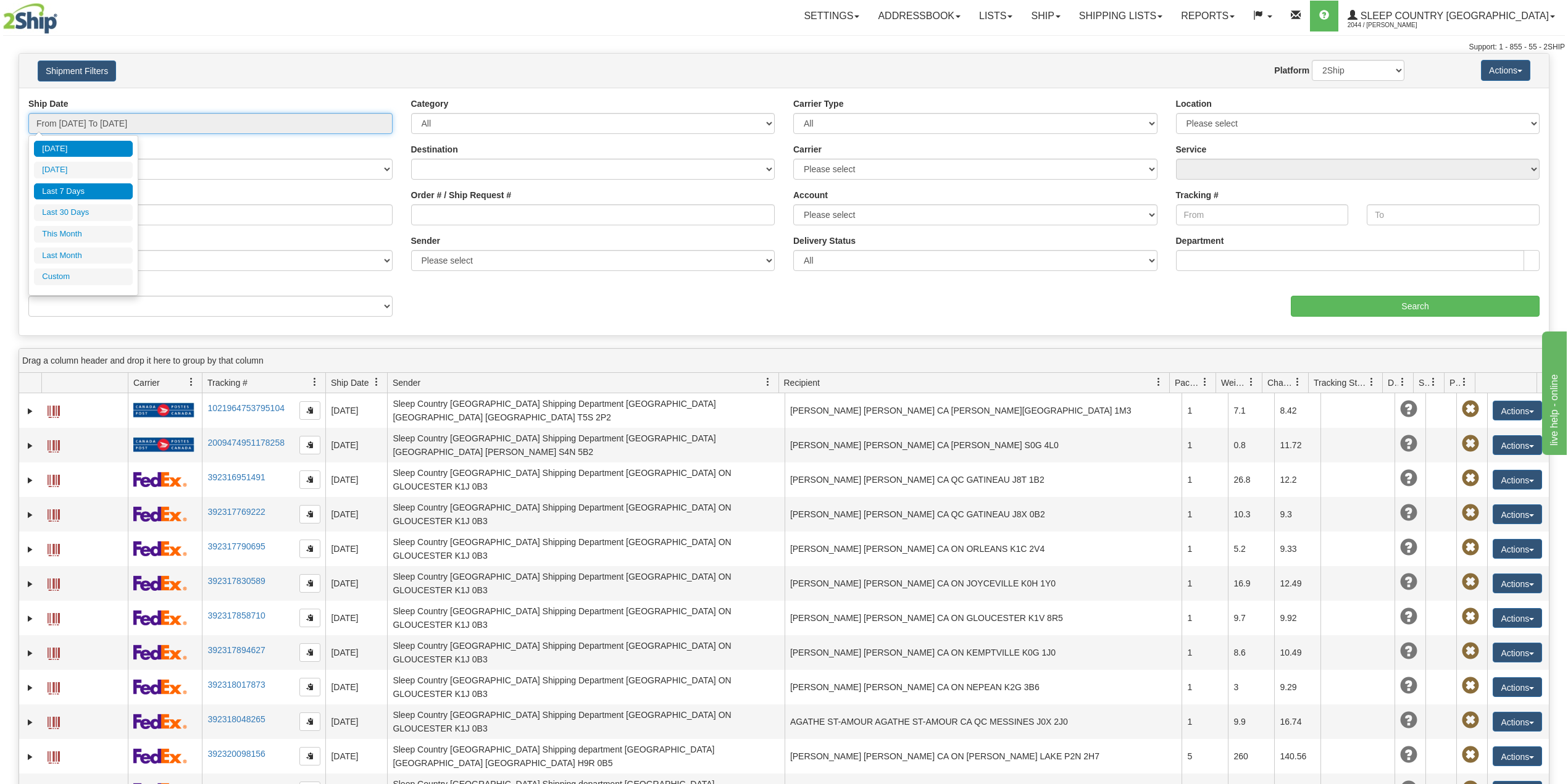
type input "08/14/2025"
type input "[DATE]"
type input "08/01/2025"
type input "08/31/2025"
type input "[DATE]"
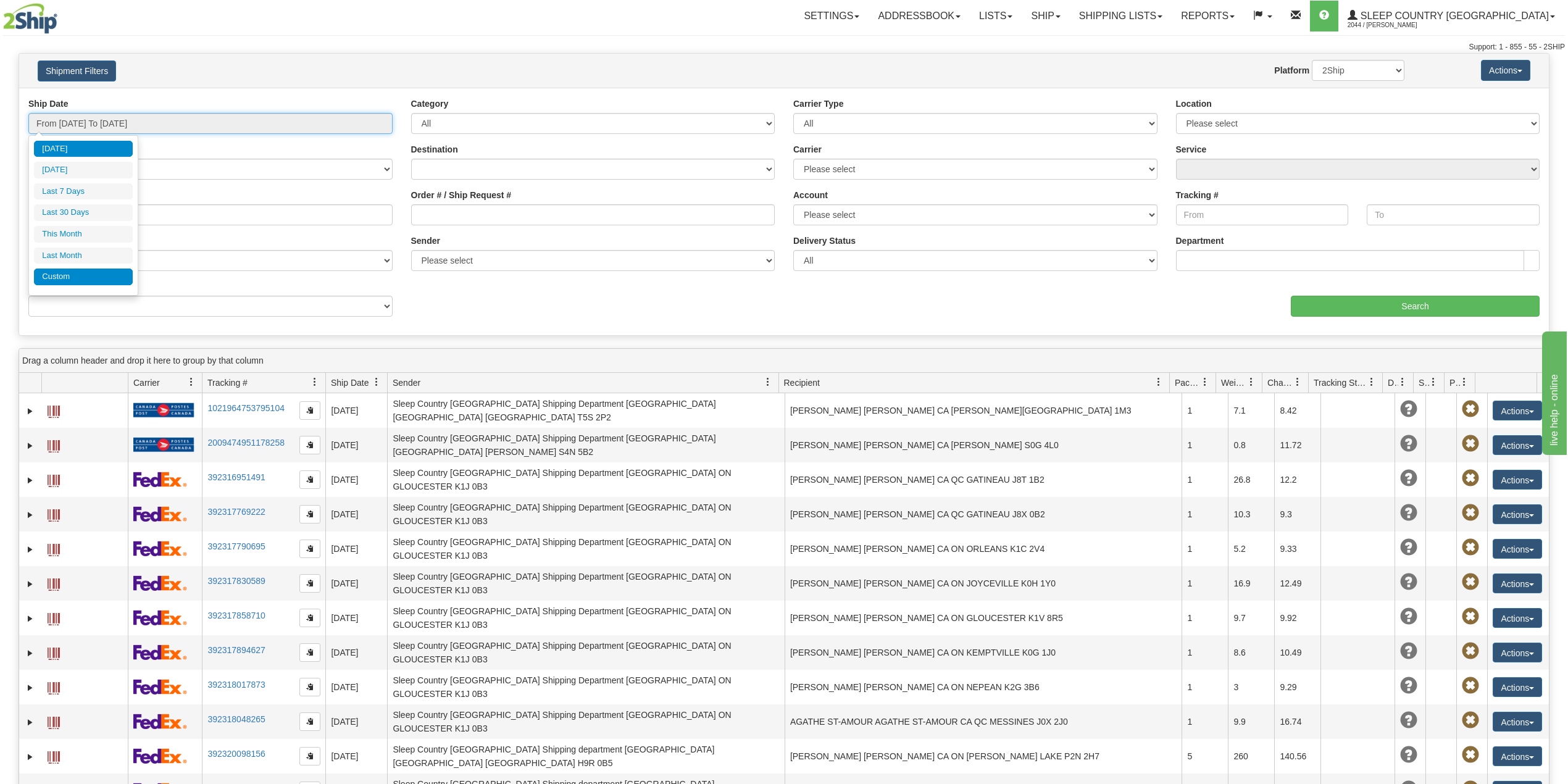
type input "[DATE]"
type input "07/01/2025"
type input "07/31/2025"
type input "[DATE]"
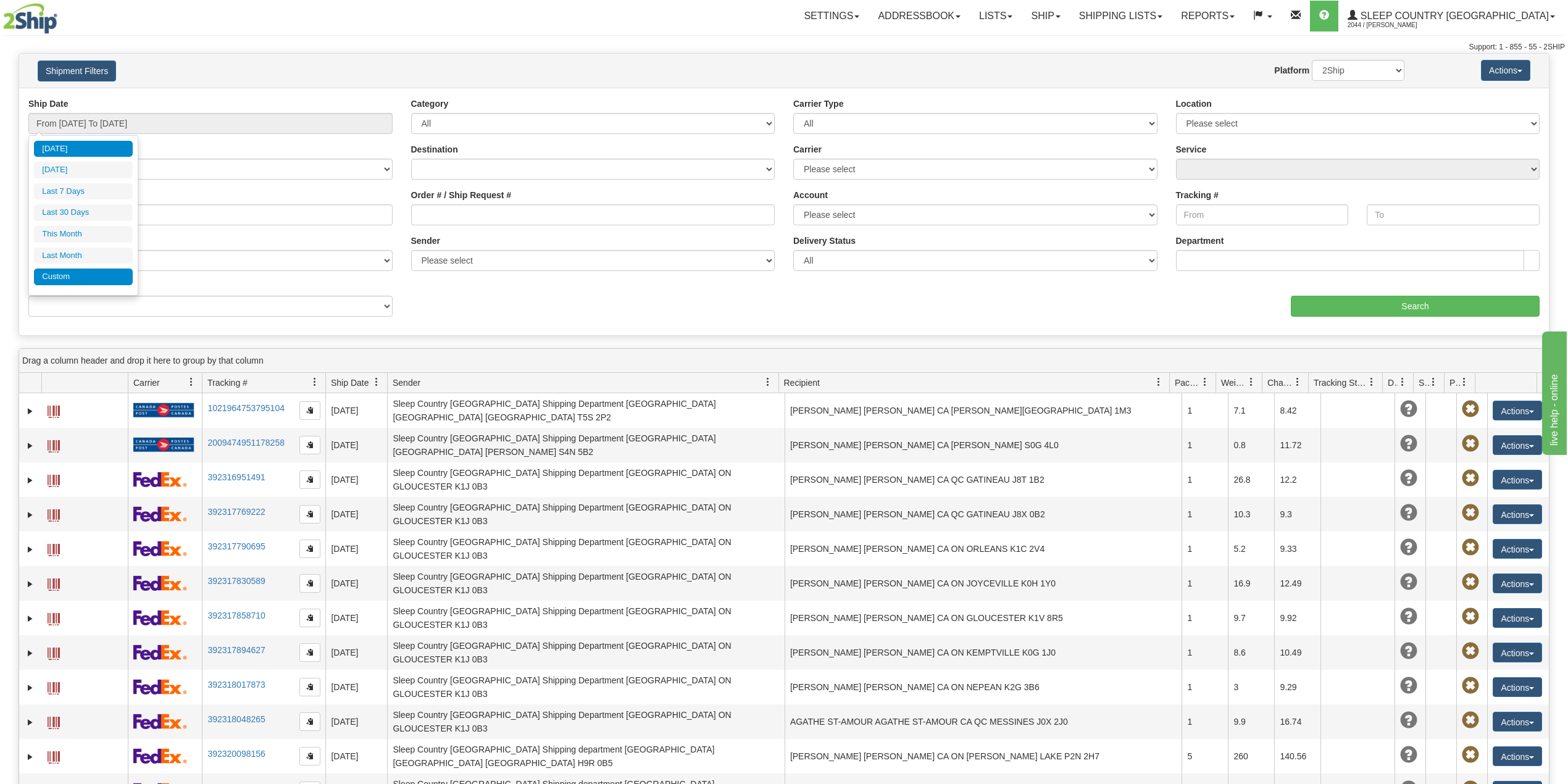
click at [93, 279] on li "Custom" at bounding box center [83, 277] width 98 height 17
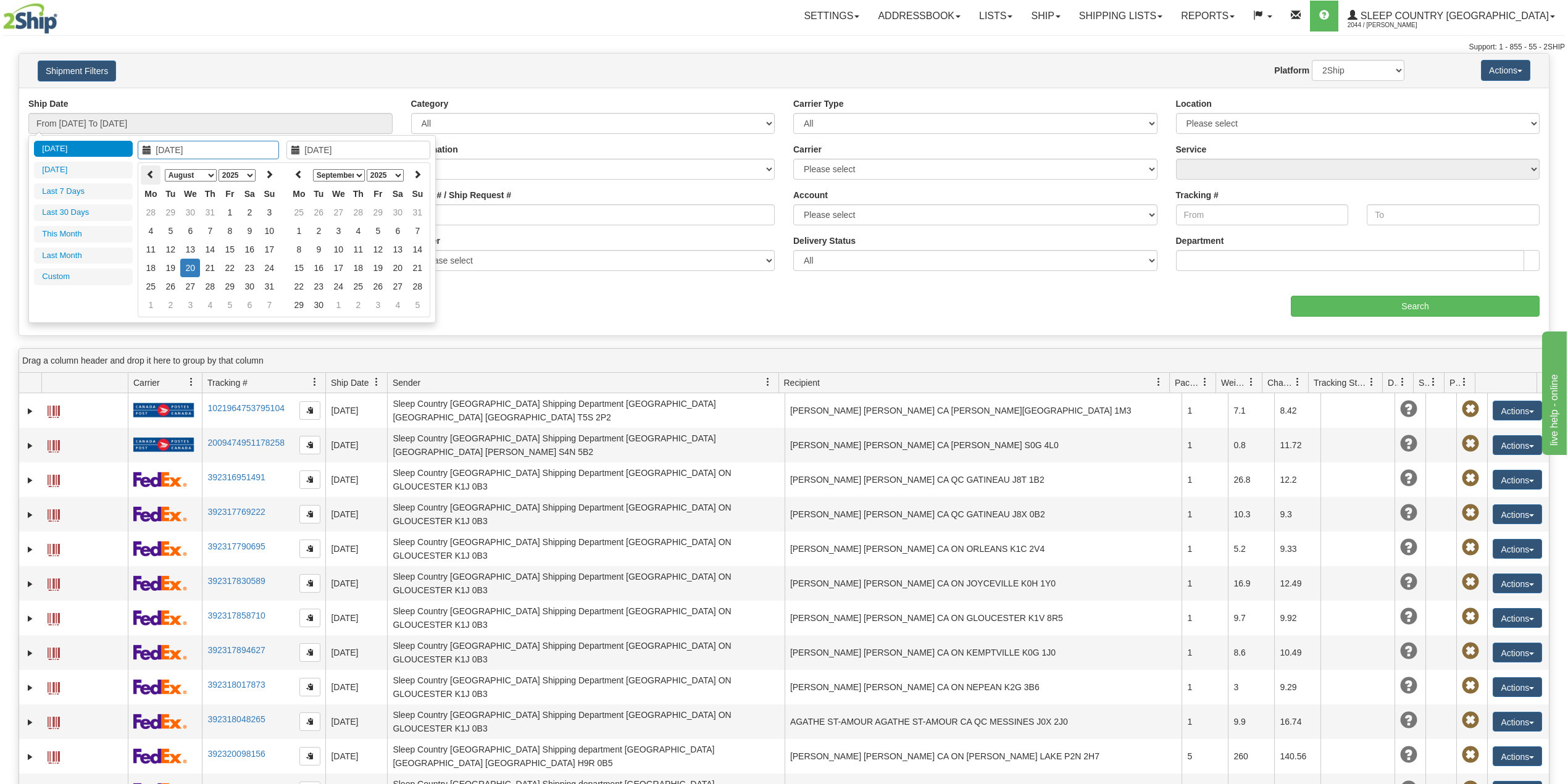
click at [154, 174] on icon at bounding box center [151, 174] width 9 height 8
type input "06/01/2025"
click at [270, 208] on td "1" at bounding box center [269, 212] width 20 height 18
click at [295, 169] on th at bounding box center [299, 175] width 20 height 19
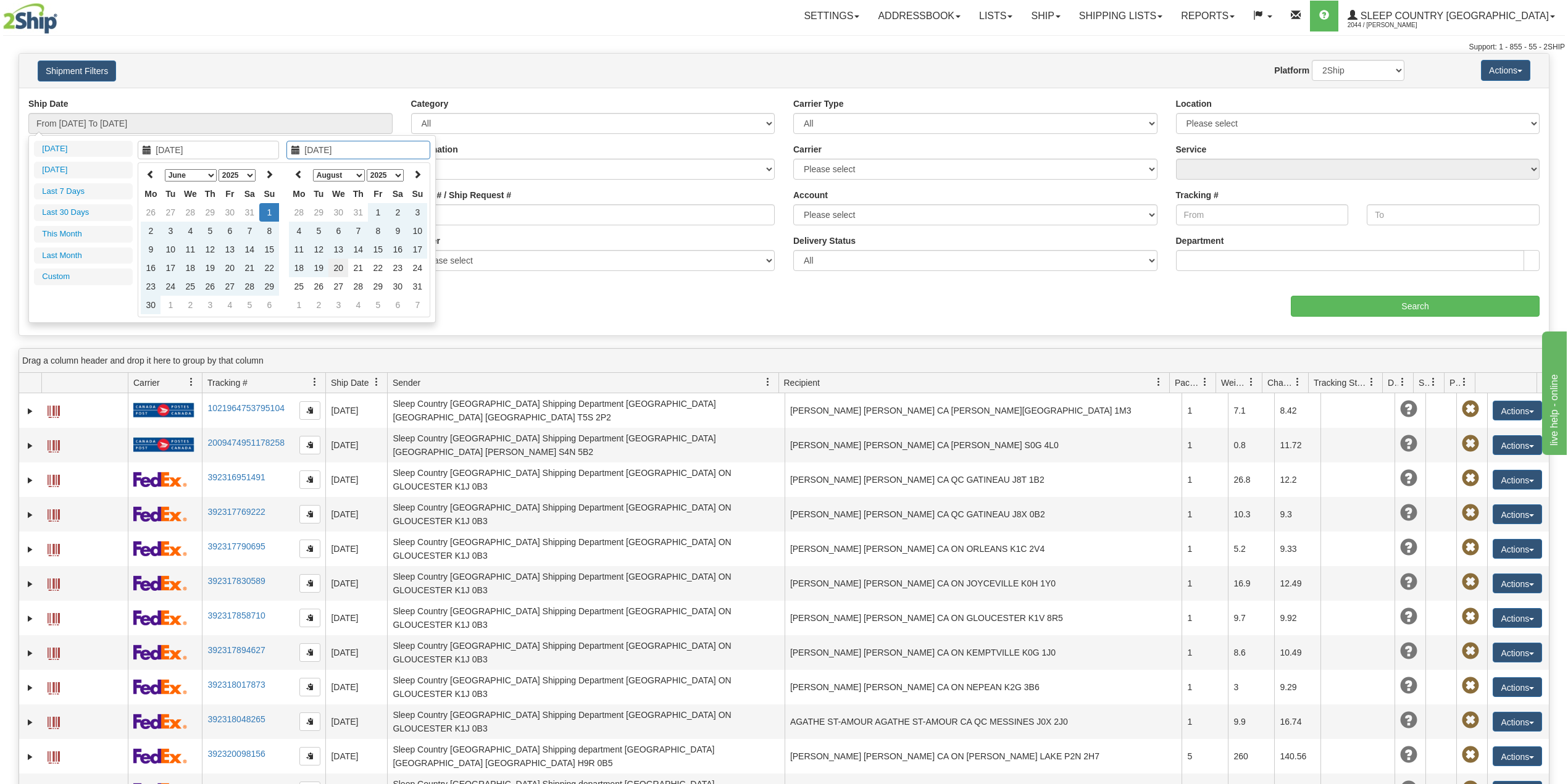
type input "[DATE]"
click at [339, 265] on td "20" at bounding box center [339, 268] width 20 height 18
type input "From 06/01/2025 To 08/20/2025"
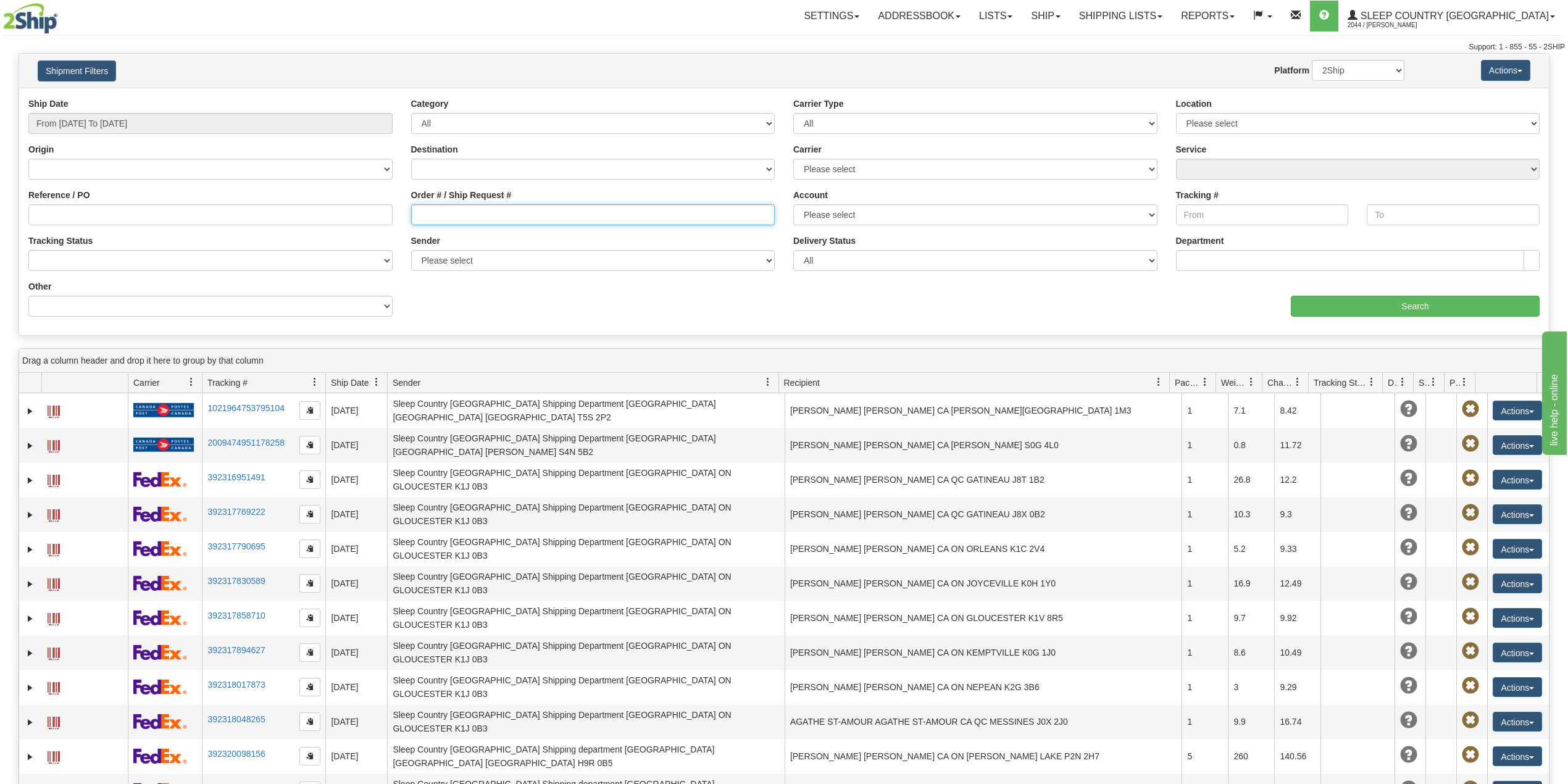
click at [435, 208] on input "Order # / Ship Request #" at bounding box center [593, 215] width 364 height 21
paste input "1043672"
type input "1043672"
click at [1428, 296] on input "Search" at bounding box center [1415, 306] width 249 height 21
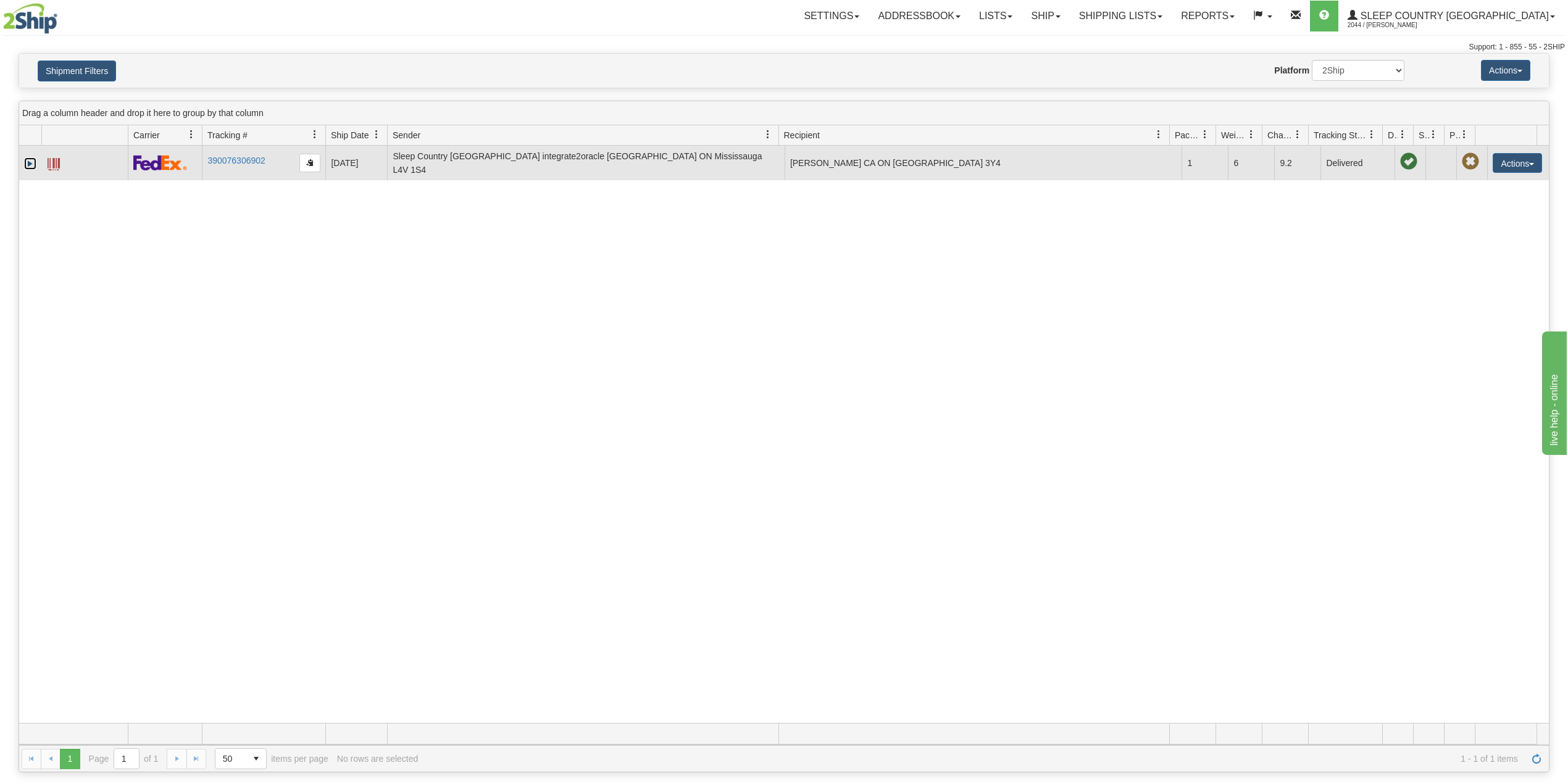
click at [30, 164] on link "Expand" at bounding box center [30, 163] width 12 height 12
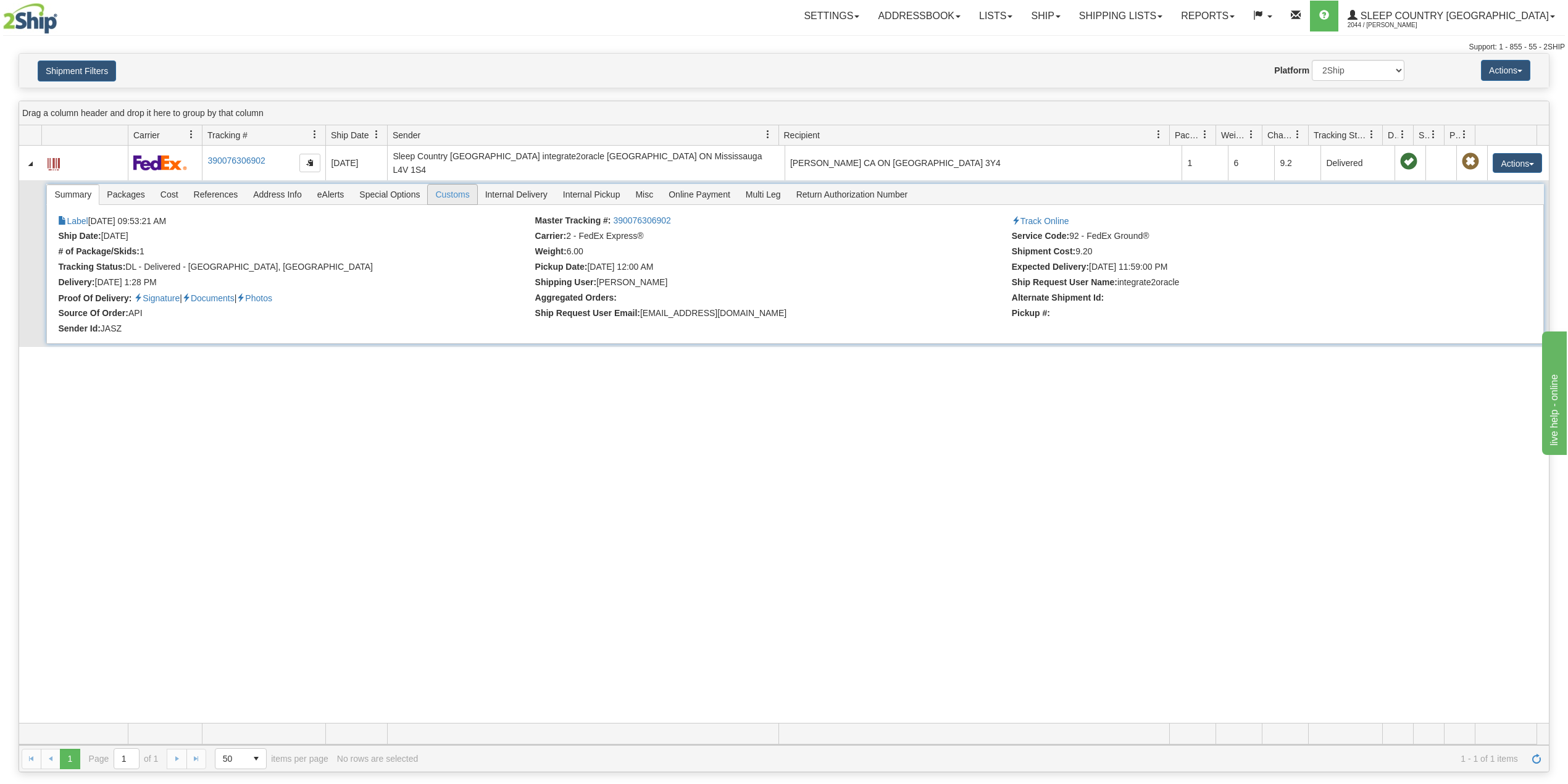
click at [463, 193] on span "Customs" at bounding box center [452, 195] width 49 height 20
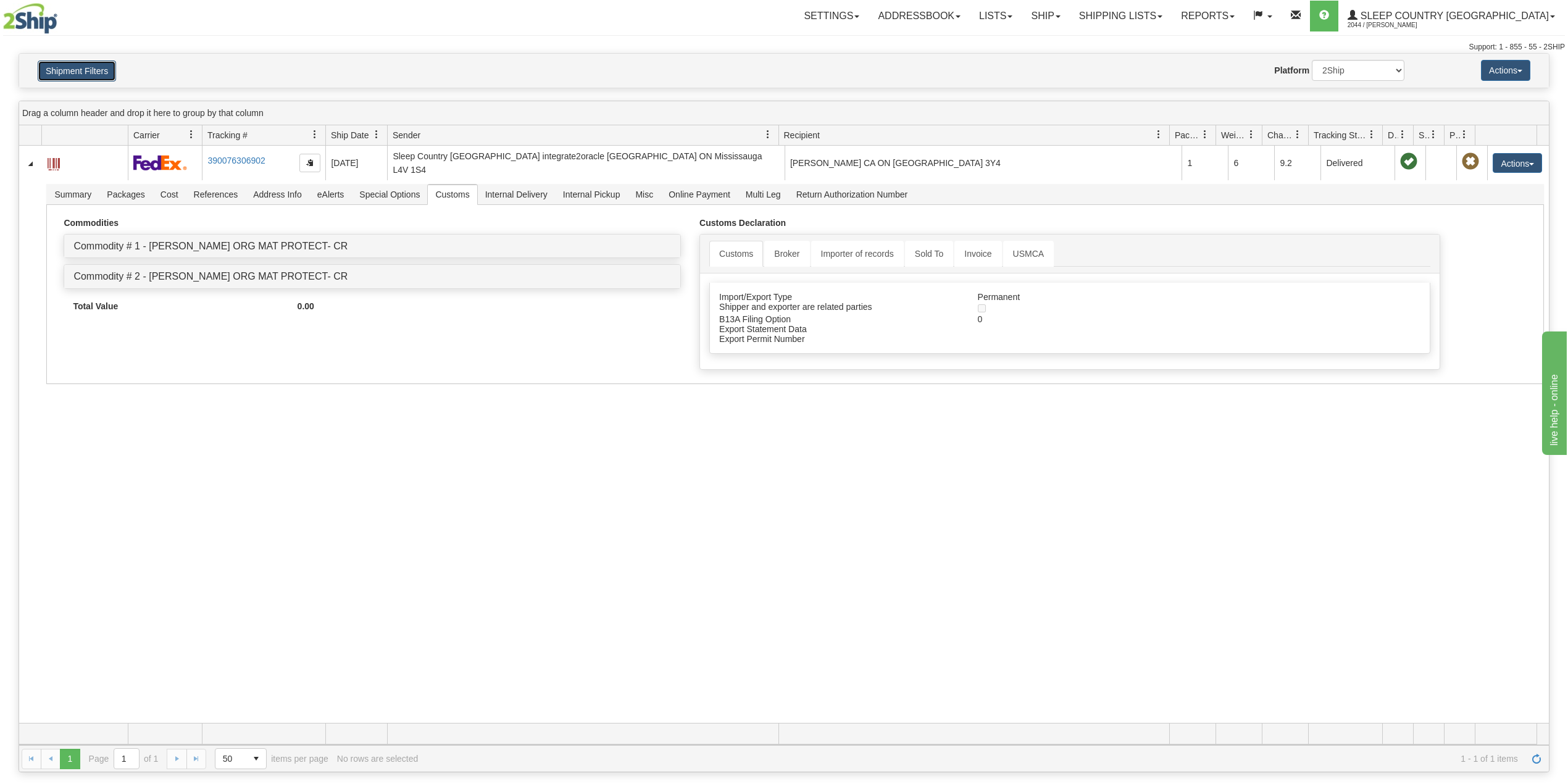
click at [69, 70] on button "Shipment Filters" at bounding box center [77, 71] width 79 height 21
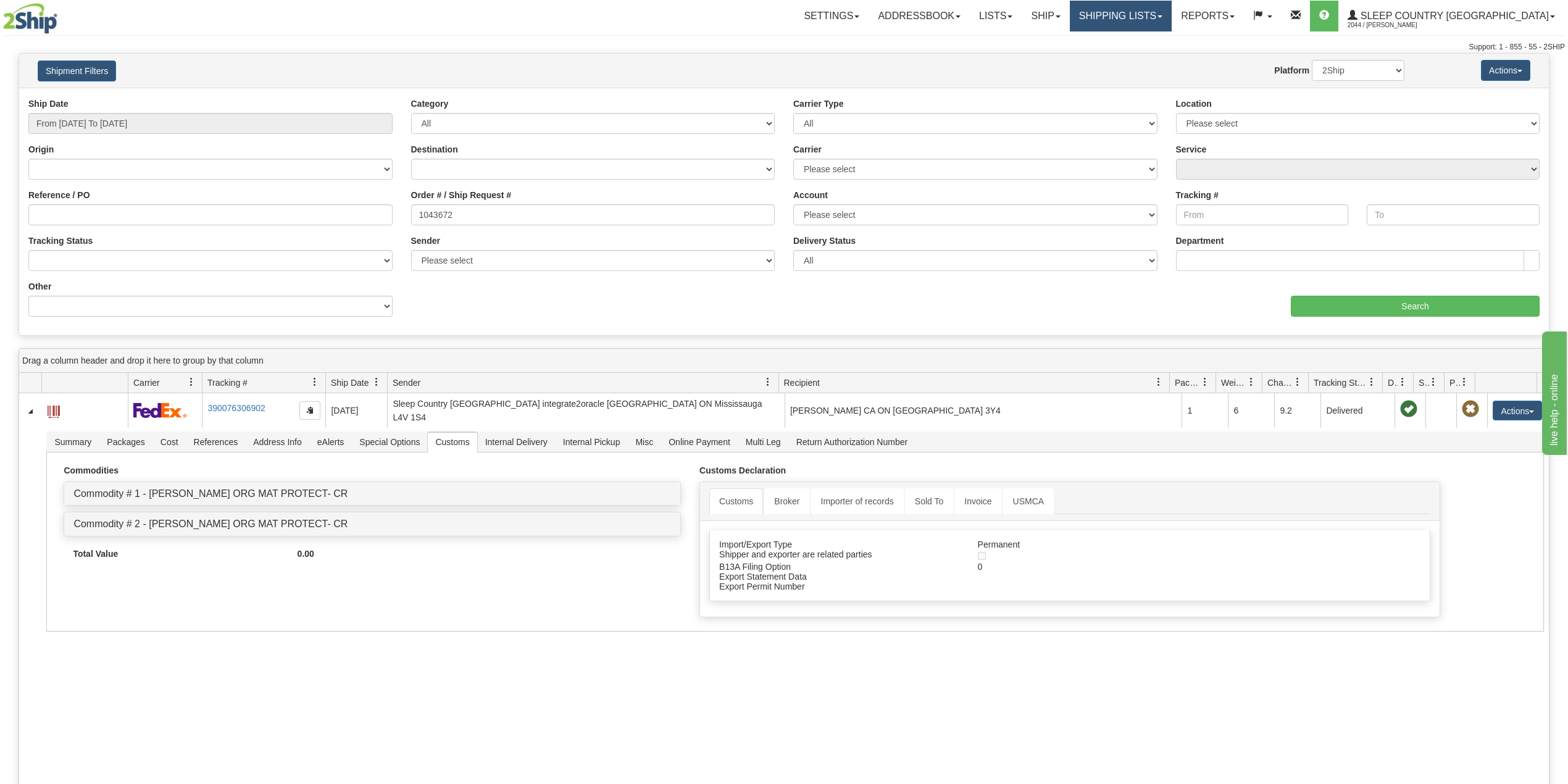
click at [1172, 16] on link "Shipping lists" at bounding box center [1121, 16] width 102 height 31
click at [1159, 57] on span "Search Shipment History" at bounding box center [1111, 59] width 96 height 10
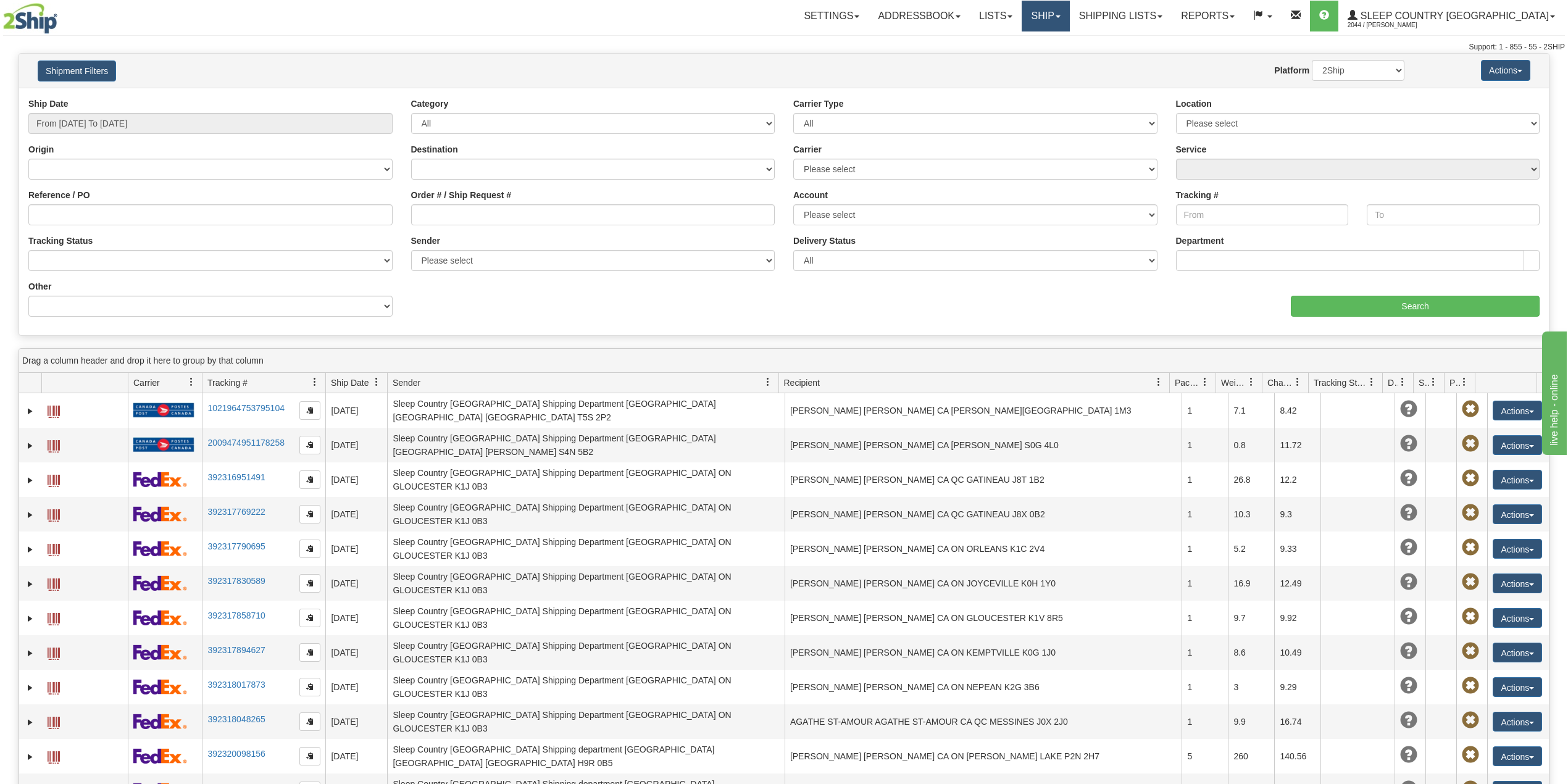
click at [1069, 5] on link "Ship" at bounding box center [1045, 16] width 47 height 31
click at [1057, 55] on span "OnHold / Order Queue" at bounding box center [1013, 59] width 87 height 10
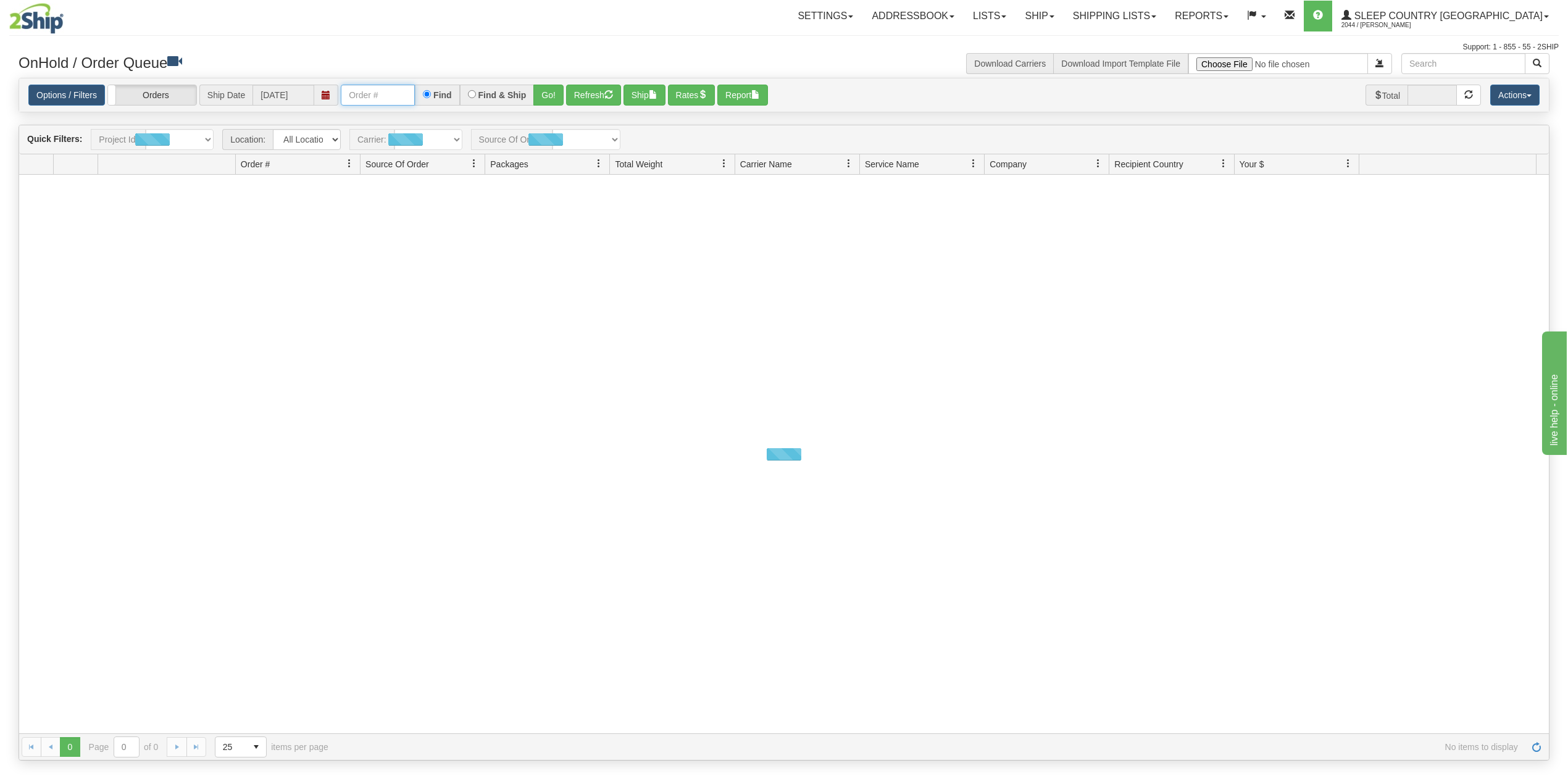
click at [384, 101] on input "text" at bounding box center [378, 95] width 74 height 21
paste input "1043672"
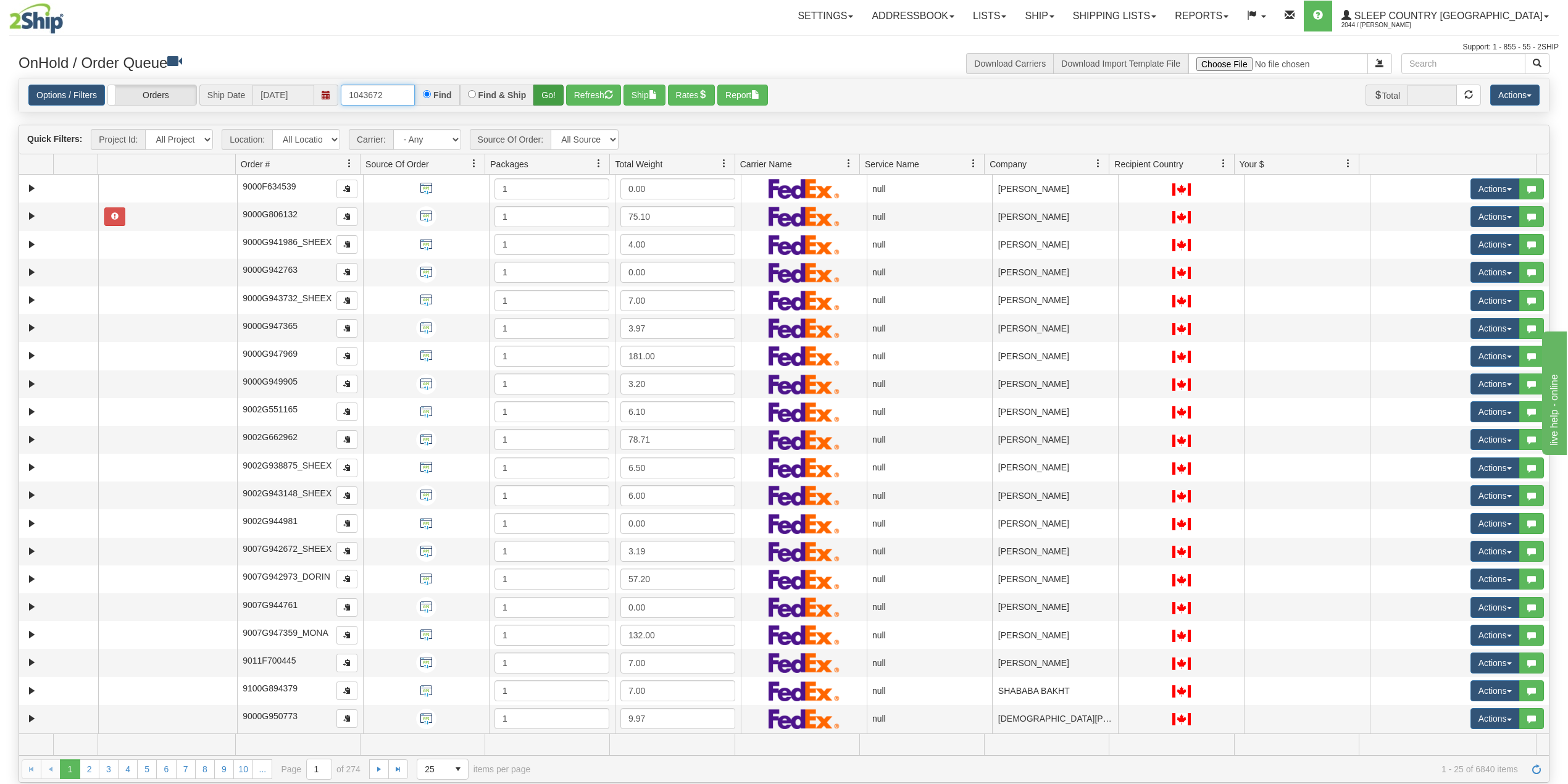
type input "1043672"
click at [551, 92] on button "Go!" at bounding box center [548, 95] width 30 height 21
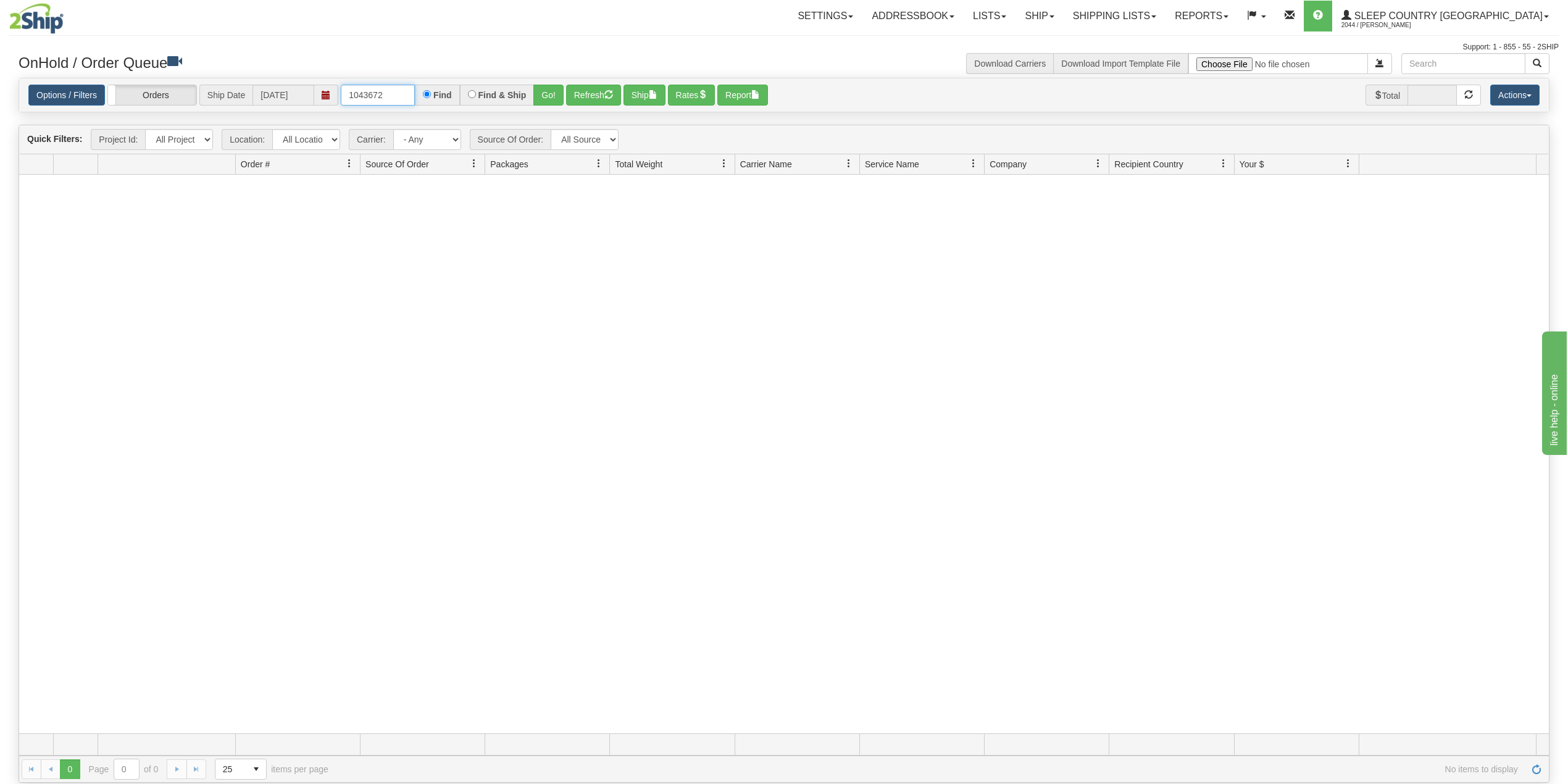
click at [388, 95] on input "1043672" at bounding box center [378, 95] width 74 height 21
